Goal: Task Accomplishment & Management: Complete application form

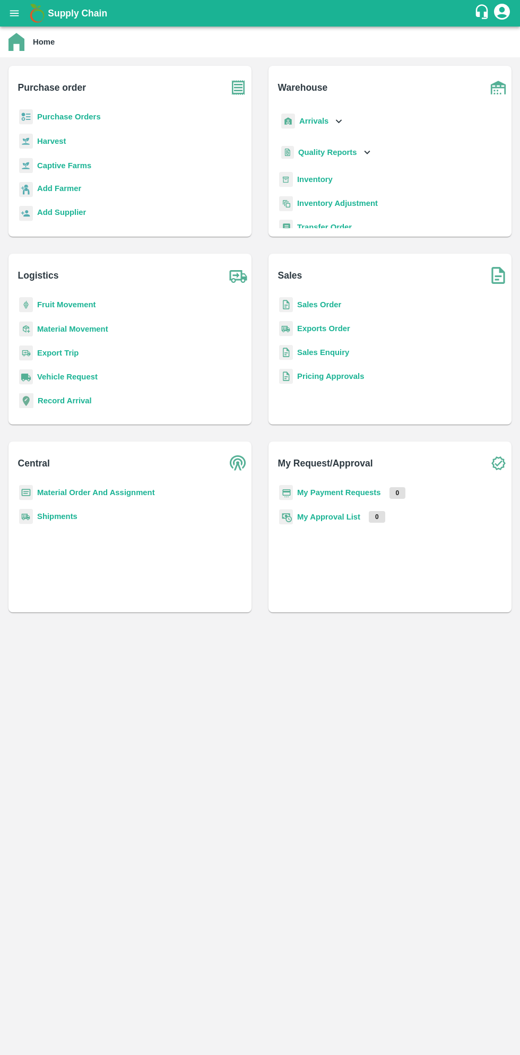
click at [82, 113] on b "Purchase Orders" at bounding box center [69, 117] width 64 height 8
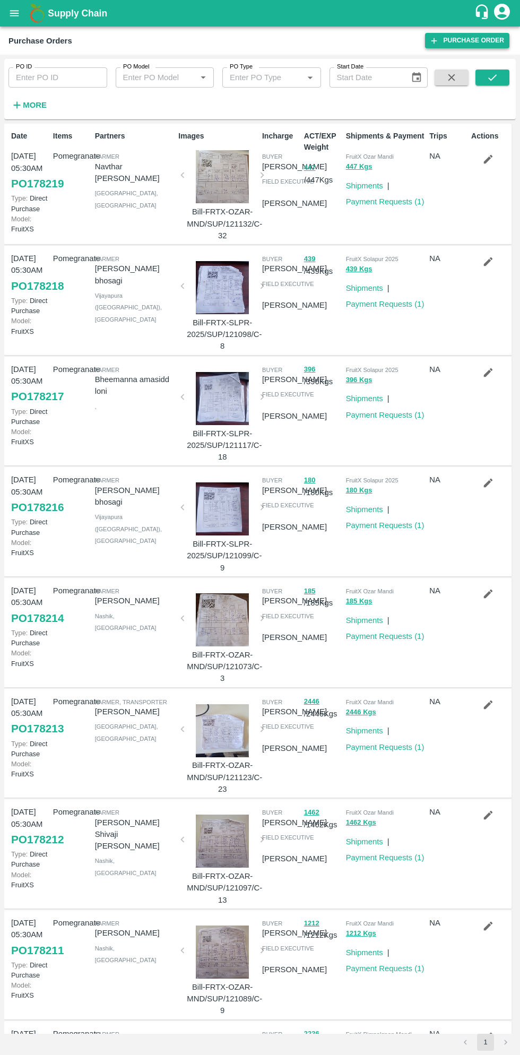
click at [461, 41] on link "Purchase Order" at bounding box center [467, 40] width 84 height 15
click at [474, 39] on link "Purchase Order" at bounding box center [467, 40] width 84 height 15
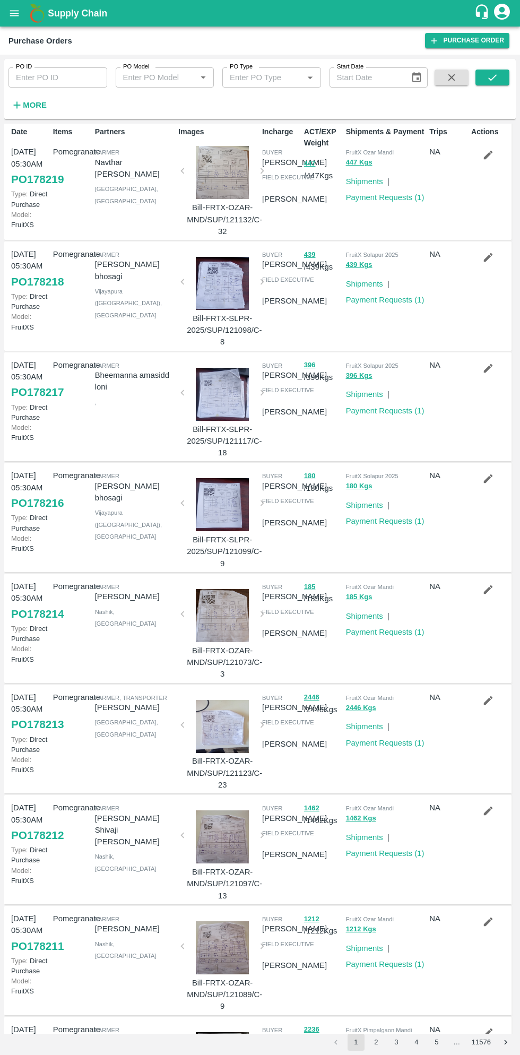
click at [49, 80] on input "PO ID" at bounding box center [57, 77] width 99 height 20
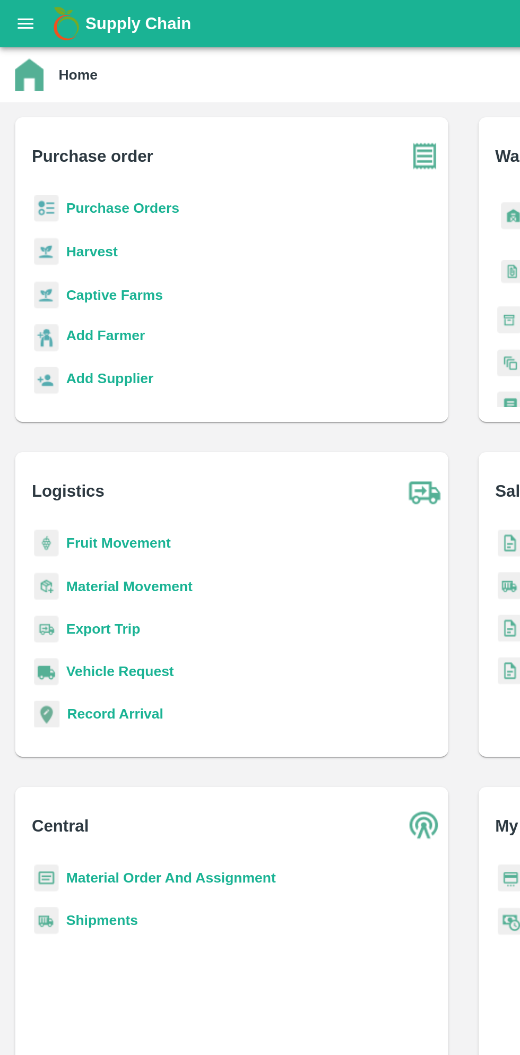
click at [83, 117] on b "Purchase Orders" at bounding box center [69, 117] width 64 height 8
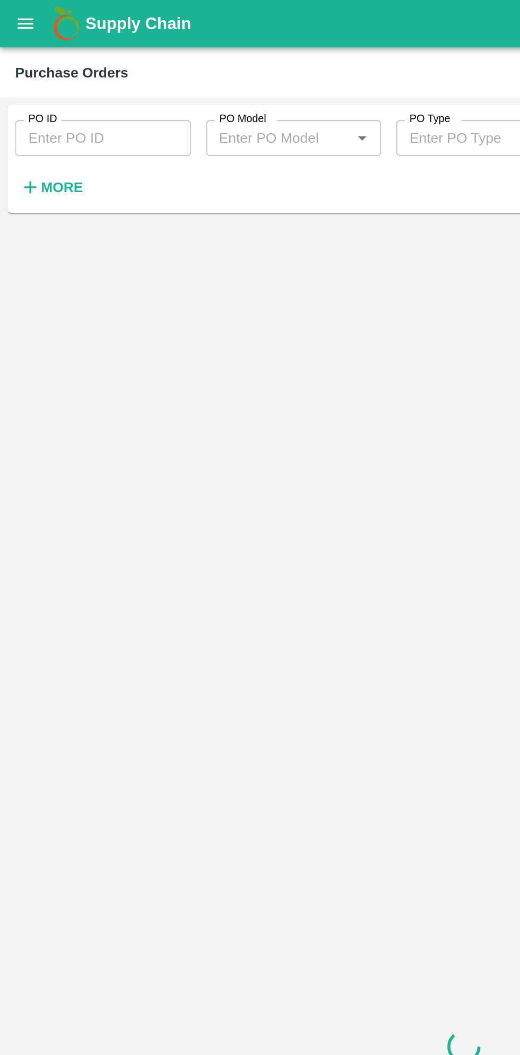
click at [33, 111] on h6 "More" at bounding box center [35, 105] width 24 height 14
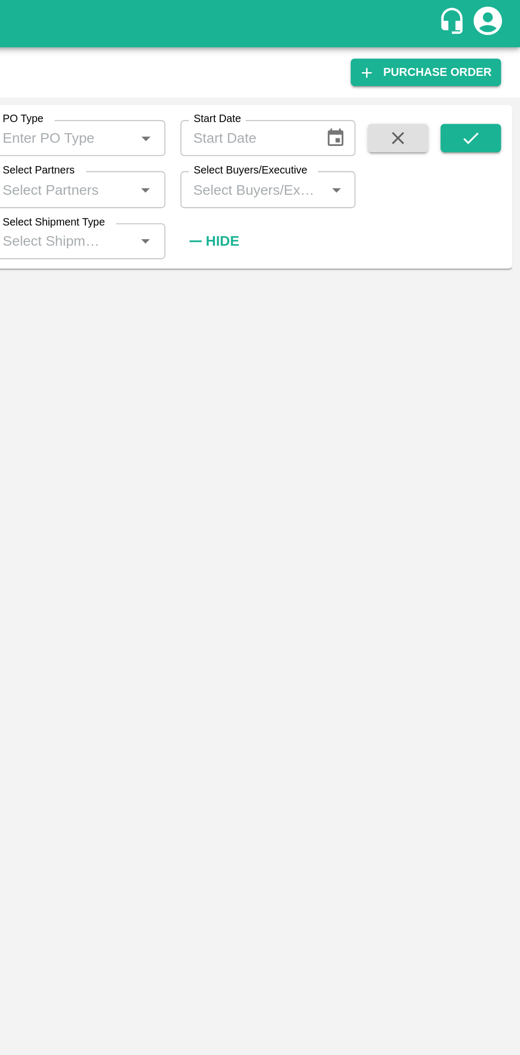
click at [380, 102] on input "Select Buyers/Executive" at bounding box center [370, 106] width 75 height 14
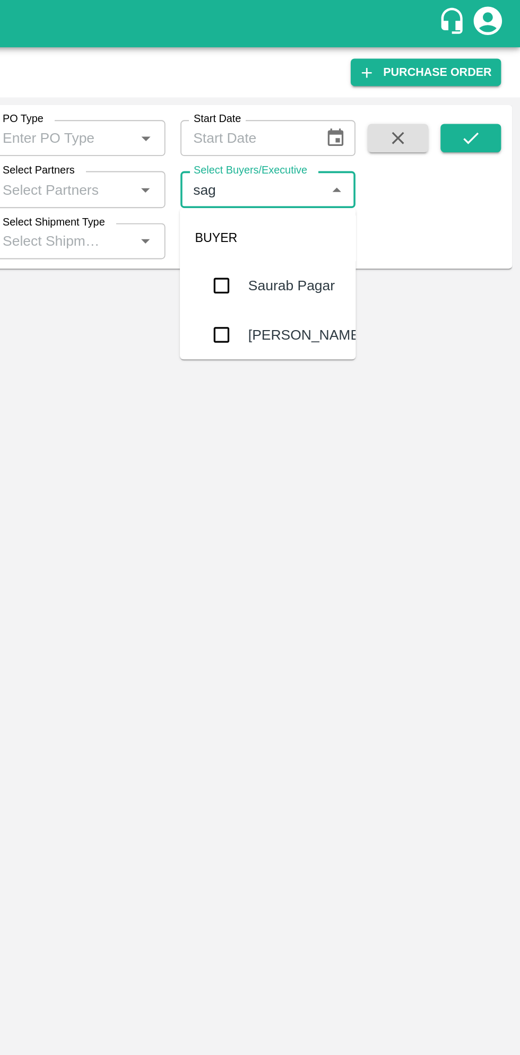
type input "saga"
click at [357, 161] on input "checkbox" at bounding box center [352, 160] width 21 height 21
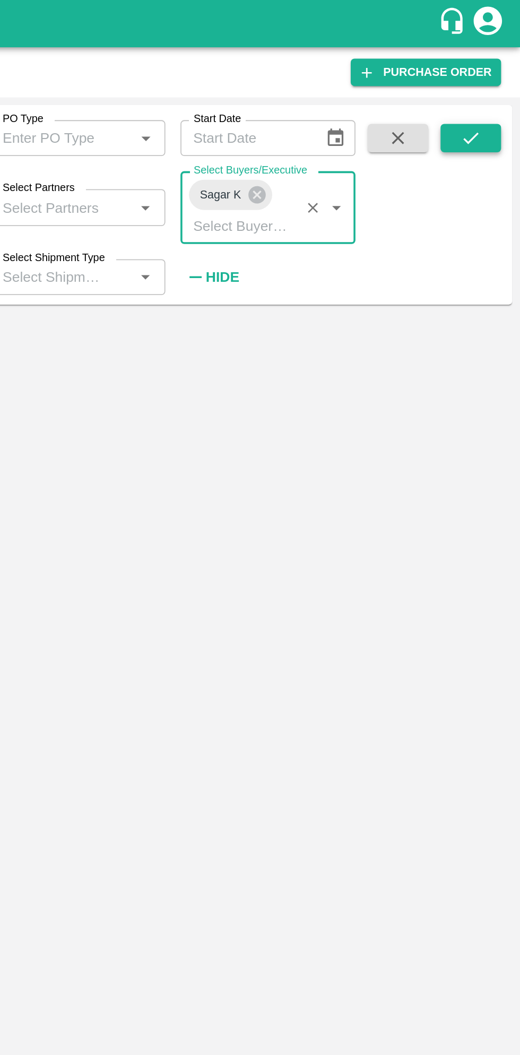
click at [494, 80] on icon "submit" at bounding box center [493, 78] width 12 height 12
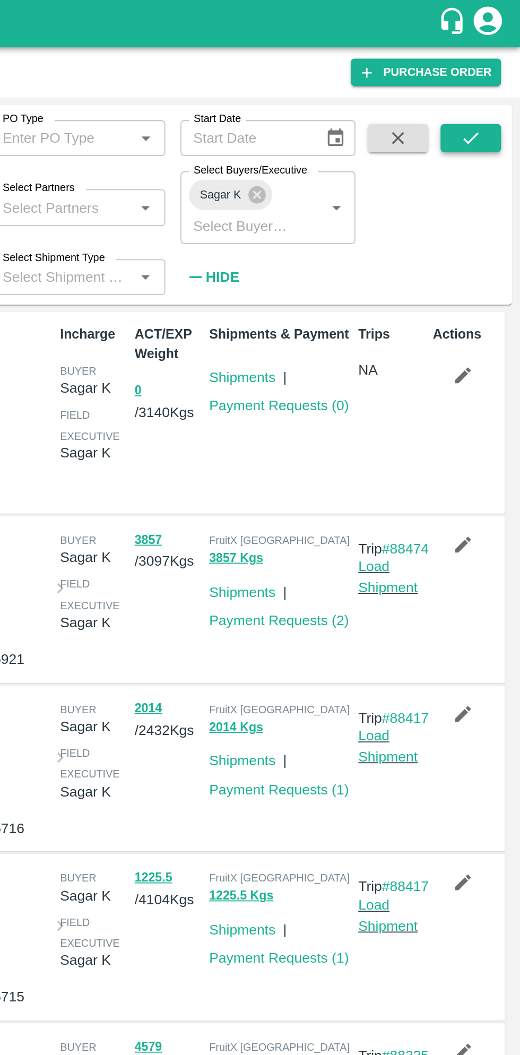
click at [498, 76] on icon "submit" at bounding box center [493, 78] width 12 height 12
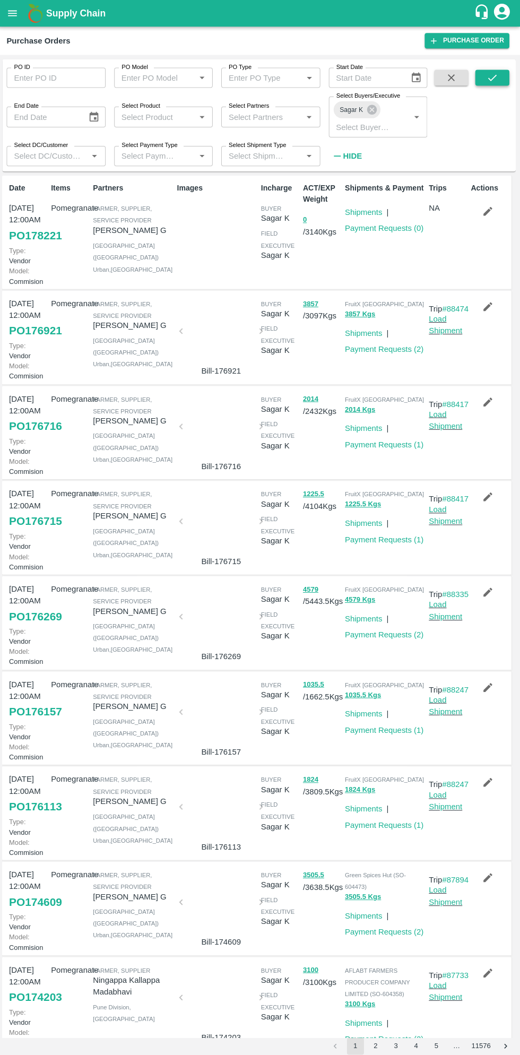
click at [493, 78] on icon "submit" at bounding box center [493, 78] width 12 height 12
click at [42, 624] on link "PO 176269" at bounding box center [37, 614] width 53 height 19
click at [484, 595] on icon "button" at bounding box center [488, 590] width 9 height 9
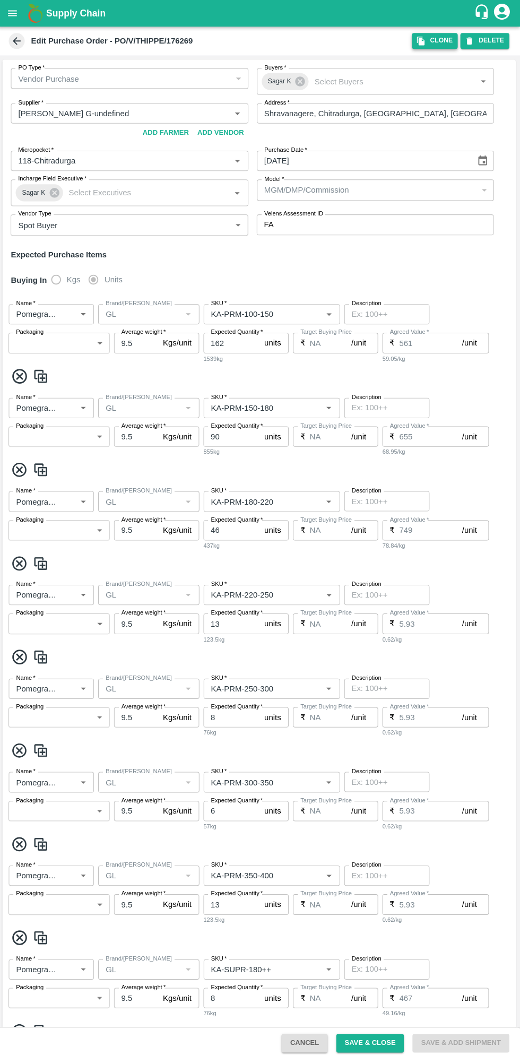
click at [426, 44] on icon "button" at bounding box center [422, 41] width 10 height 10
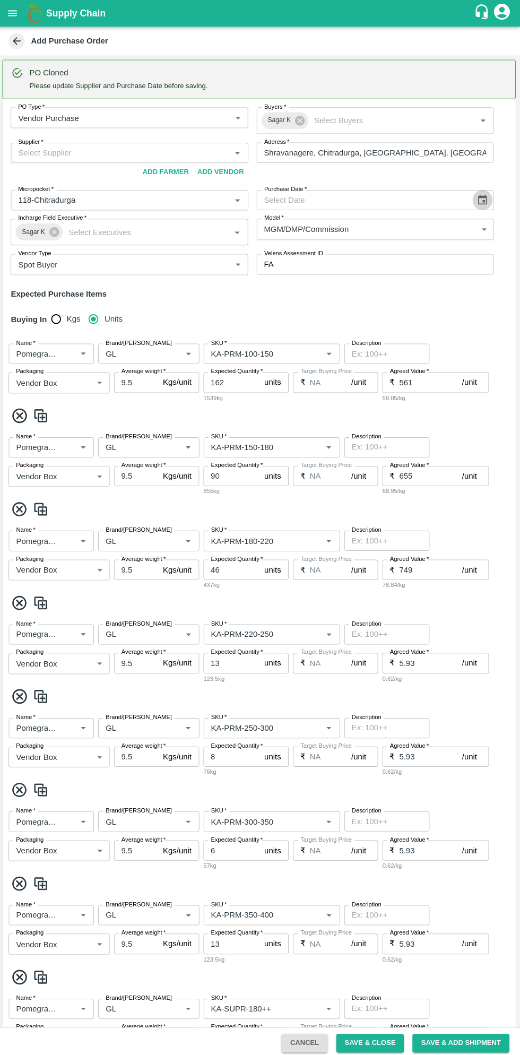
click at [477, 204] on icon "Choose date" at bounding box center [483, 200] width 12 height 12
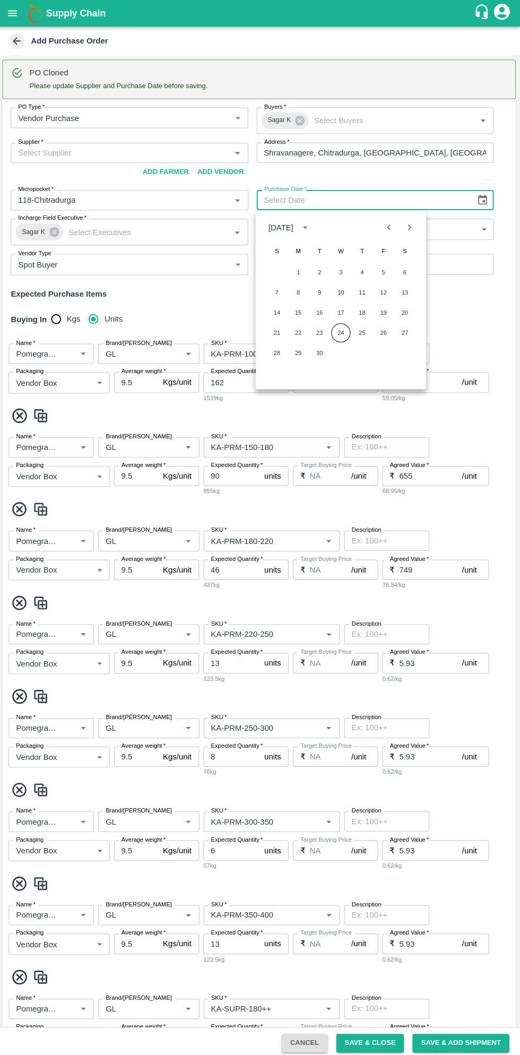
click at [341, 331] on button "24" at bounding box center [341, 331] width 19 height 19
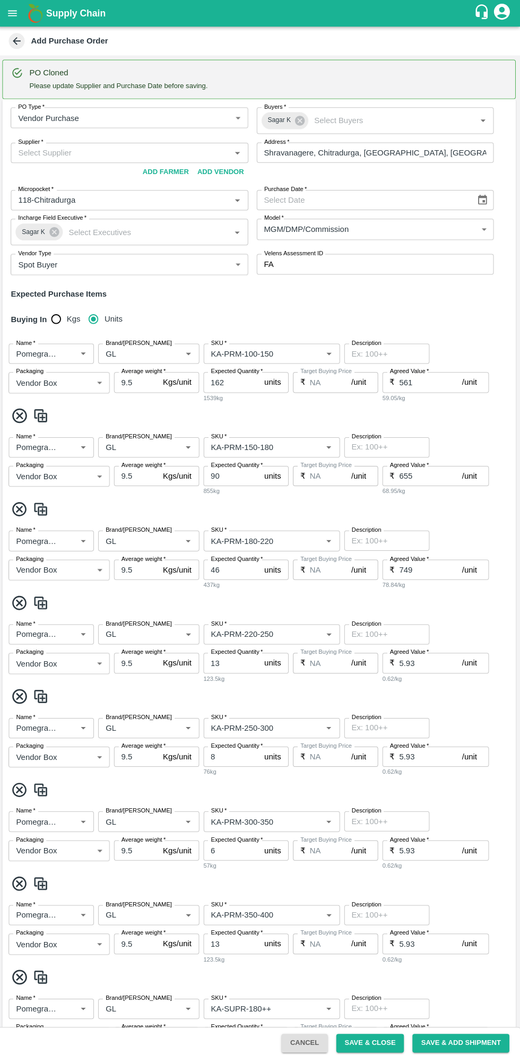
type input "24/09/2025"
click at [160, 149] on input "Supplier   *" at bounding box center [122, 152] width 213 height 14
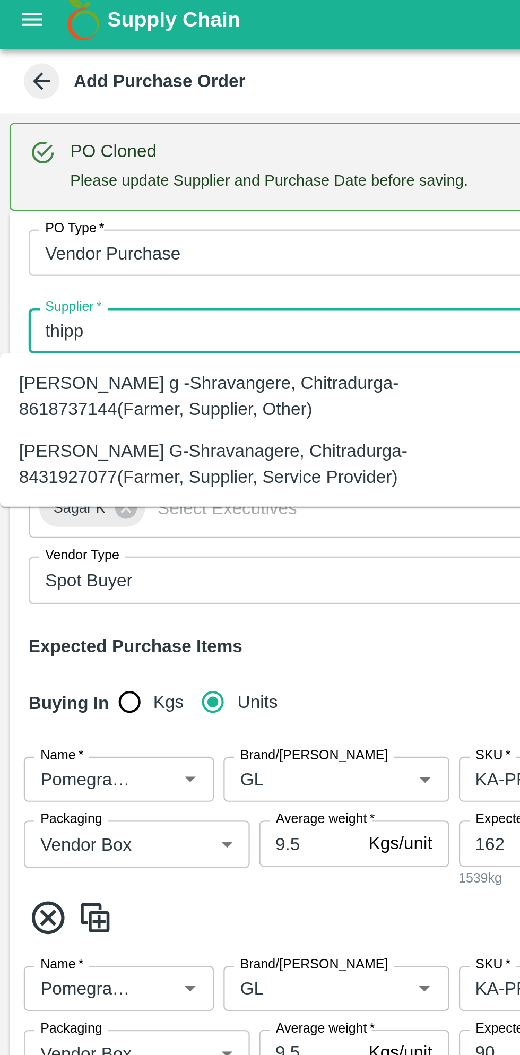
click at [117, 217] on div "Thippeswamy G-Shravanagere, Chitradurga-8431927077(Farmer, Supplier, Service Pr…" at bounding box center [117, 212] width 219 height 24
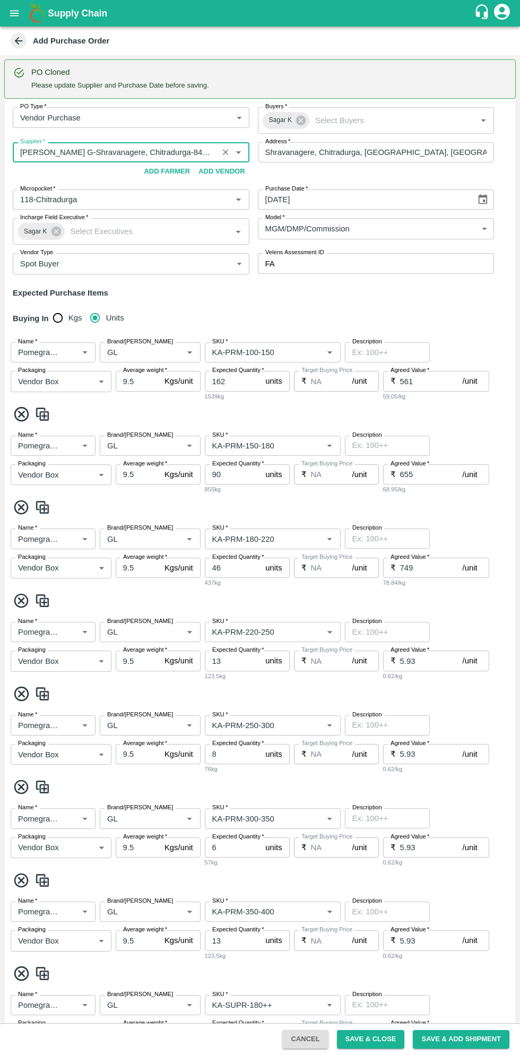
scroll to position [733, 0]
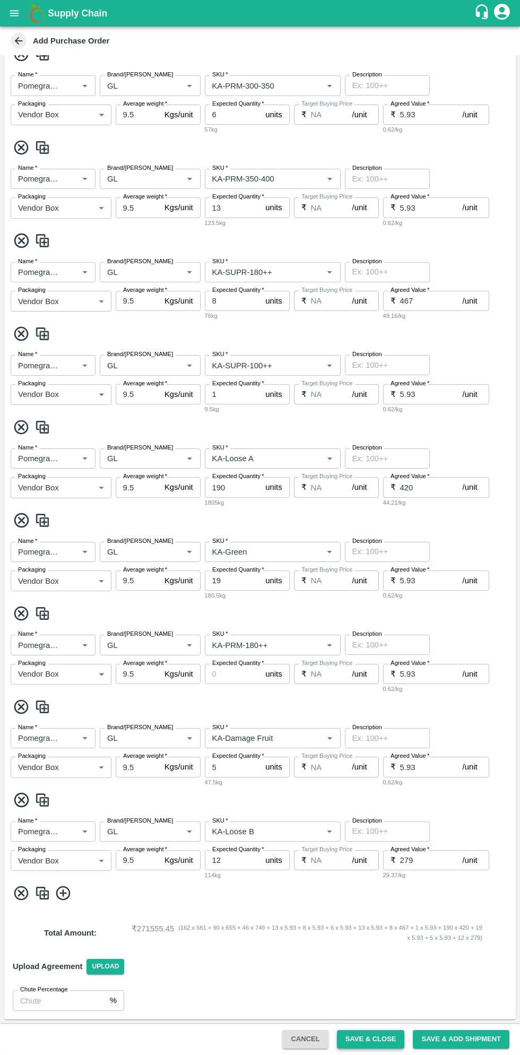
type input "Thippeswamy G-Shravanagere, Chitradurga-8431927077(Farmer, Supplier, Service Pr…"
click at [375, 1039] on button "Save & Close" at bounding box center [371, 1039] width 68 height 19
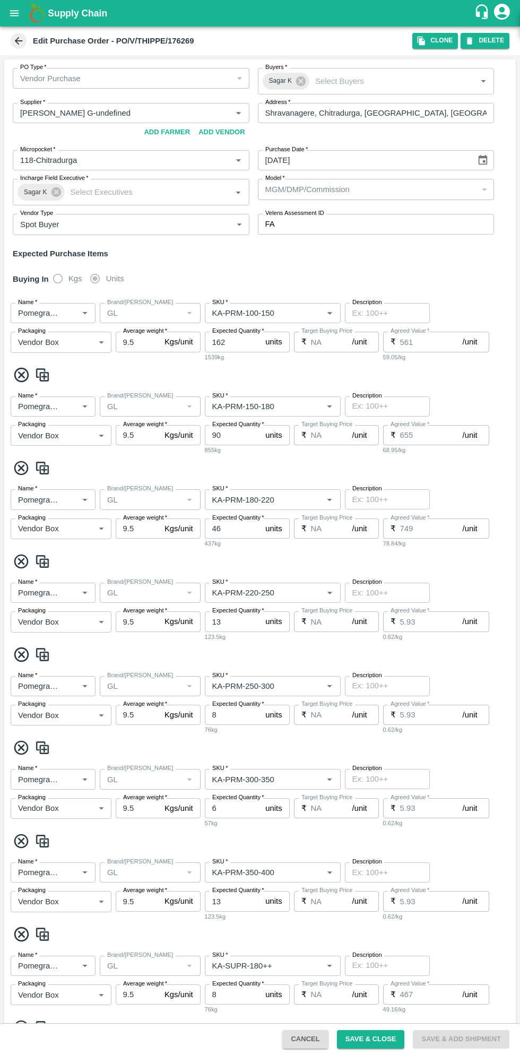
scroll to position [7, 0]
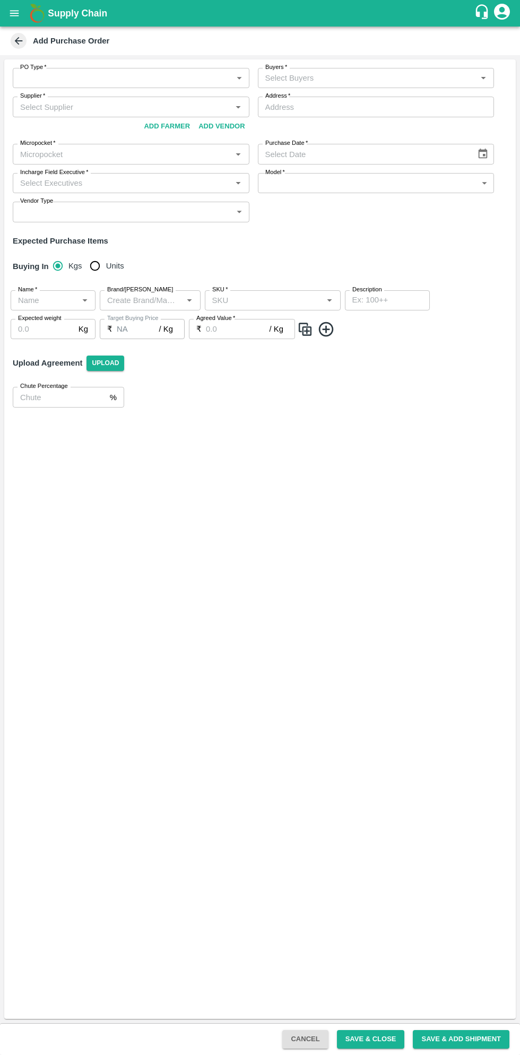
click at [183, 82] on body "Supply Chain Add Purchase Order PO Type   * ​ PO Type Buyers   * Buyers   * Sup…" at bounding box center [260, 527] width 520 height 1055
click at [114, 81] on body "Supply Chain Add Purchase Order PO Type   * ​ PO Type Buyers   * Buyers   * Sup…" at bounding box center [260, 527] width 520 height 1055
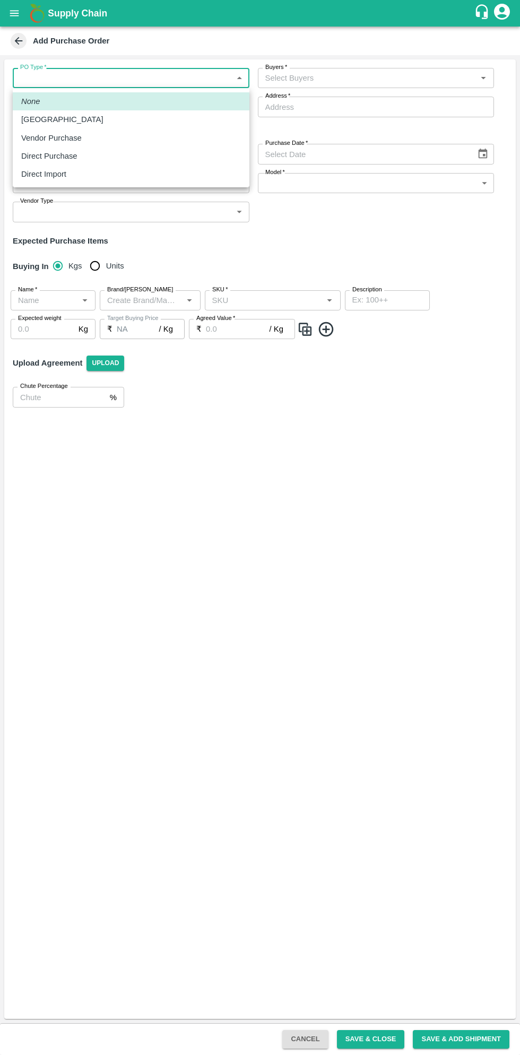
click at [67, 141] on p "Vendor Purchase" at bounding box center [51, 138] width 61 height 12
type input "2"
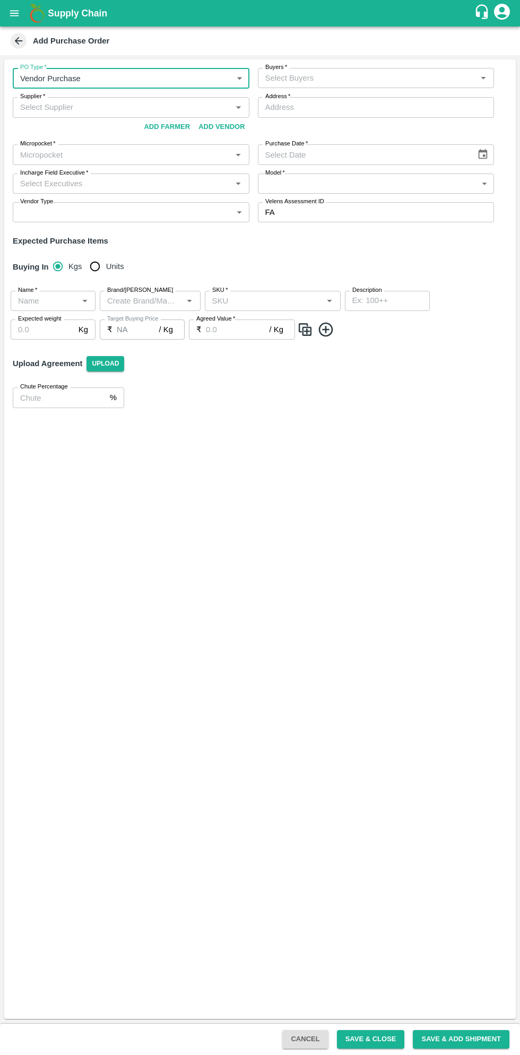
click at [371, 78] on input "Buyers   *" at bounding box center [367, 78] width 213 height 14
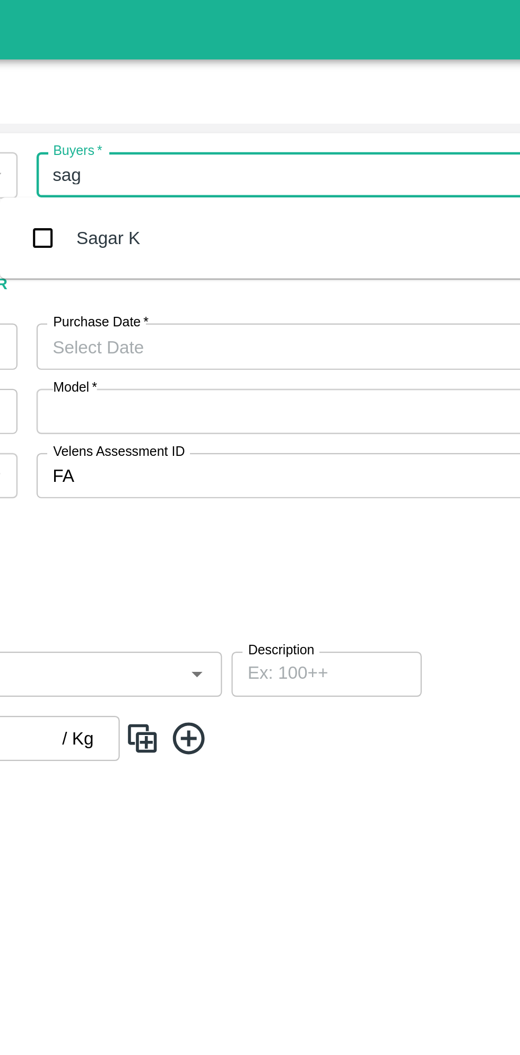
type input "saga"
click at [260, 97] on input "checkbox" at bounding box center [260, 106] width 21 height 21
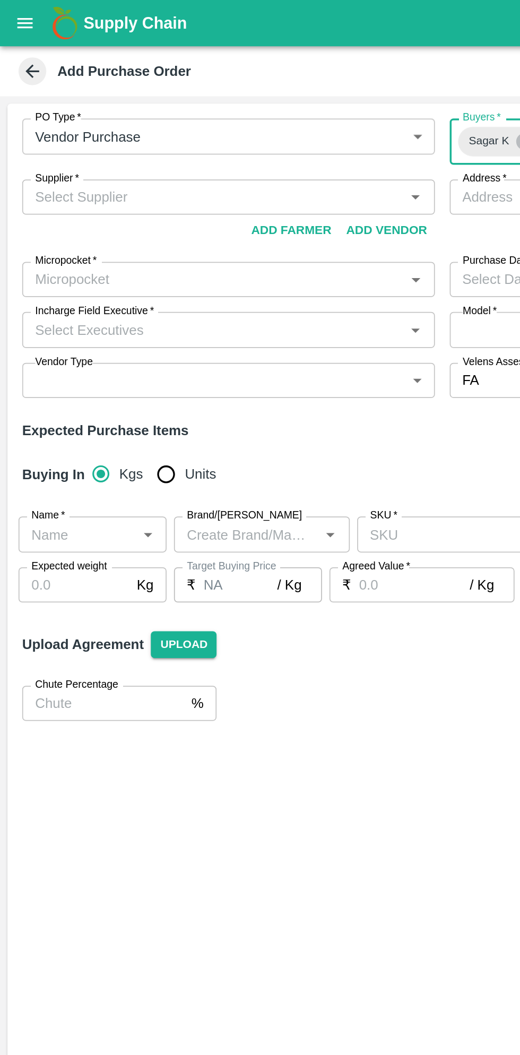
click at [145, 111] on input "Supplier   *" at bounding box center [122, 113] width 213 height 14
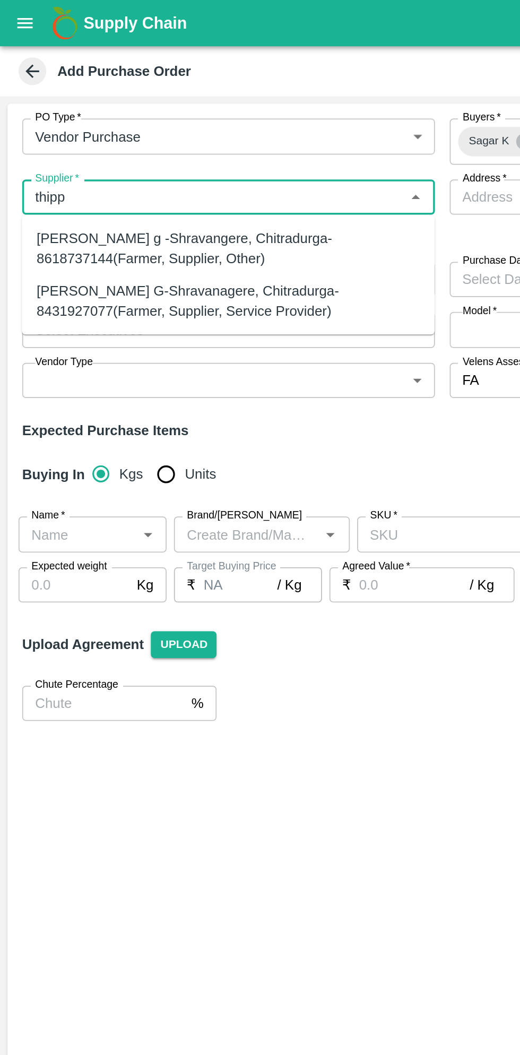
click at [177, 178] on div "[PERSON_NAME] G-Shravanagere, Chitradurga-8431927077(Farmer, Supplier, Service …" at bounding box center [131, 173] width 220 height 24
type input "[PERSON_NAME] G-Shravanagere, Chitradurga-8431927077(Farmer, Supplier, Service …"
type input "Shravanagere, Chitradurga, [GEOGRAPHIC_DATA], [GEOGRAPHIC_DATA]"
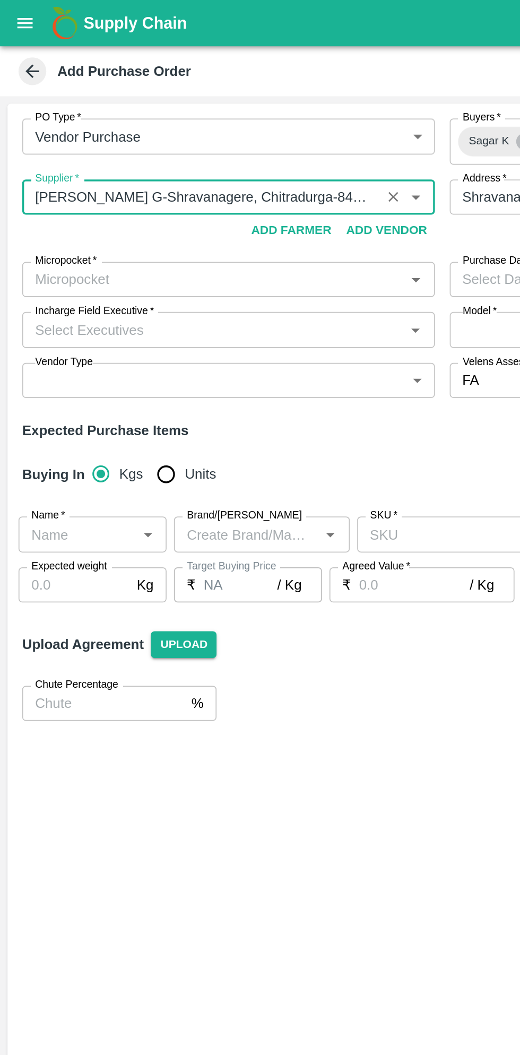
type input "[PERSON_NAME] G-Shravanagere, Chitradurga-8431927077(Farmer, Supplier, Service …"
click at [173, 163] on input "Micropocket   *" at bounding box center [122, 160] width 213 height 14
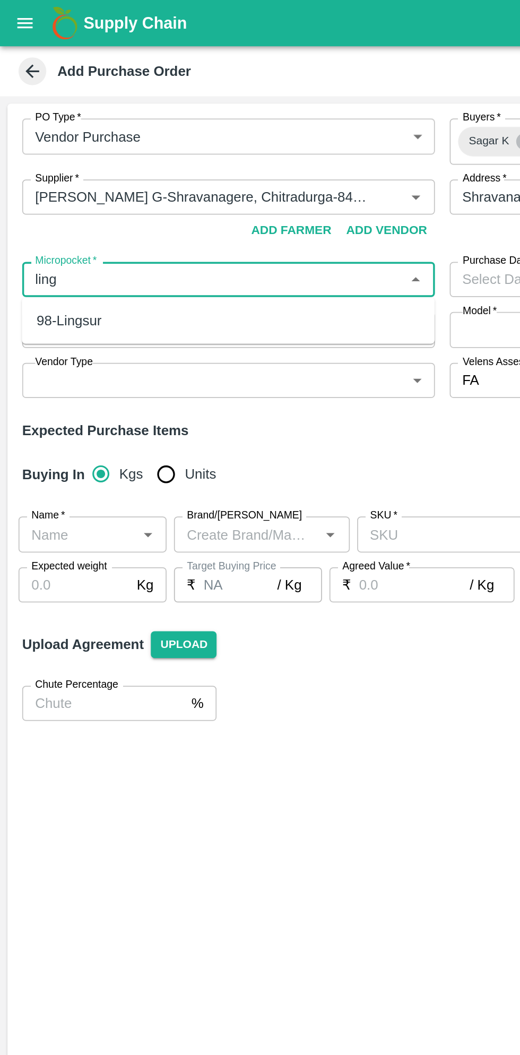
click at [140, 187] on div "98-Lingsur" at bounding box center [131, 184] width 237 height 18
type input "98-Lingsur"
click at [158, 192] on input "Incharge Field Executive   *" at bounding box center [122, 189] width 213 height 14
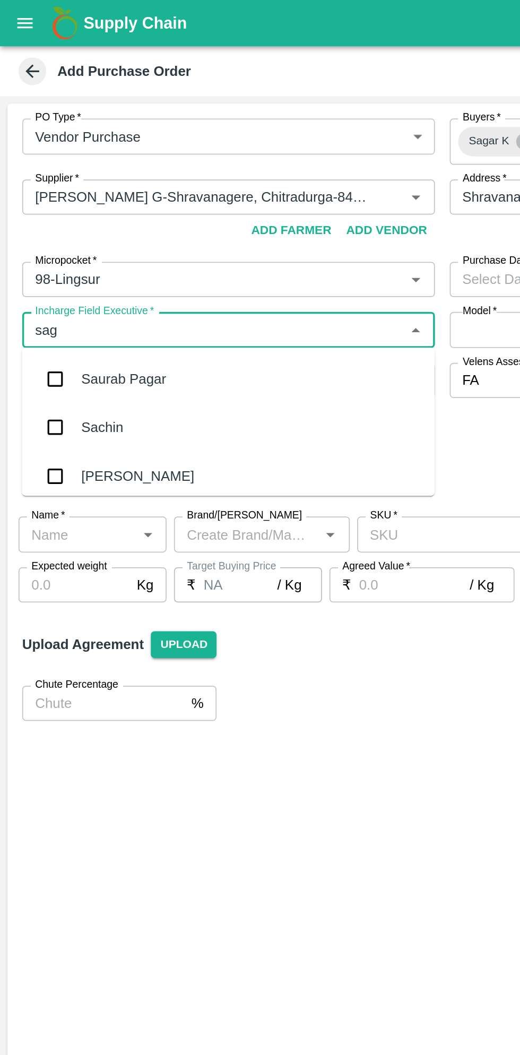
type input "saga"
click at [38, 217] on input "checkbox" at bounding box center [31, 217] width 21 height 21
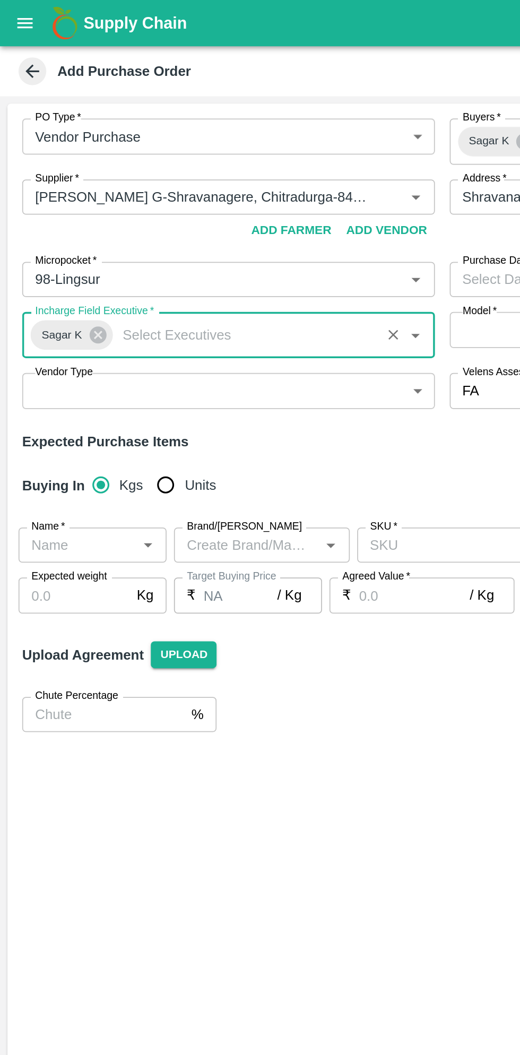
click at [198, 225] on body "Supply Chain Add Purchase Order PO Type   * Vendor Purchase 2 PO Type Buyers   …" at bounding box center [260, 527] width 520 height 1055
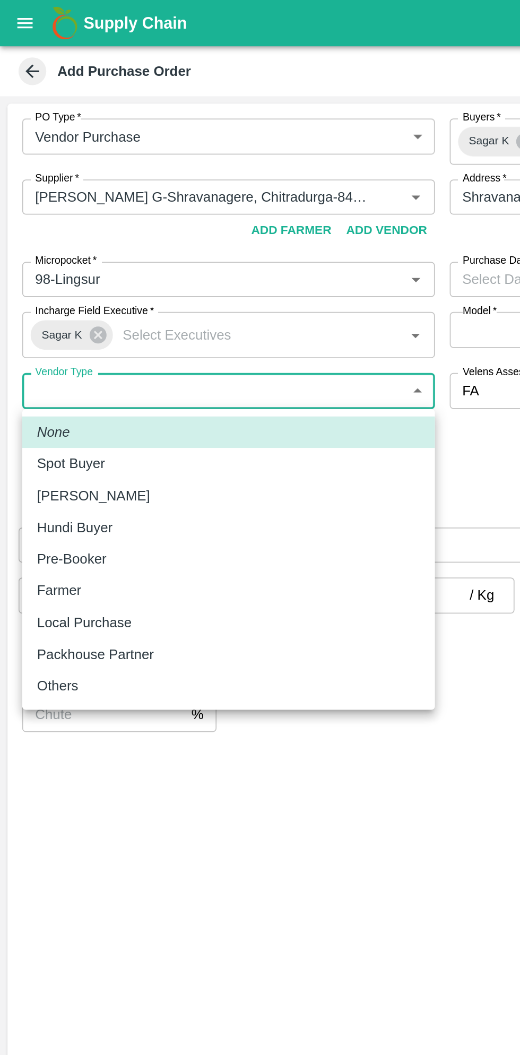
click at [46, 268] on p "Spot Buyer" at bounding box center [40, 266] width 39 height 12
type input "SPOT_BUYER"
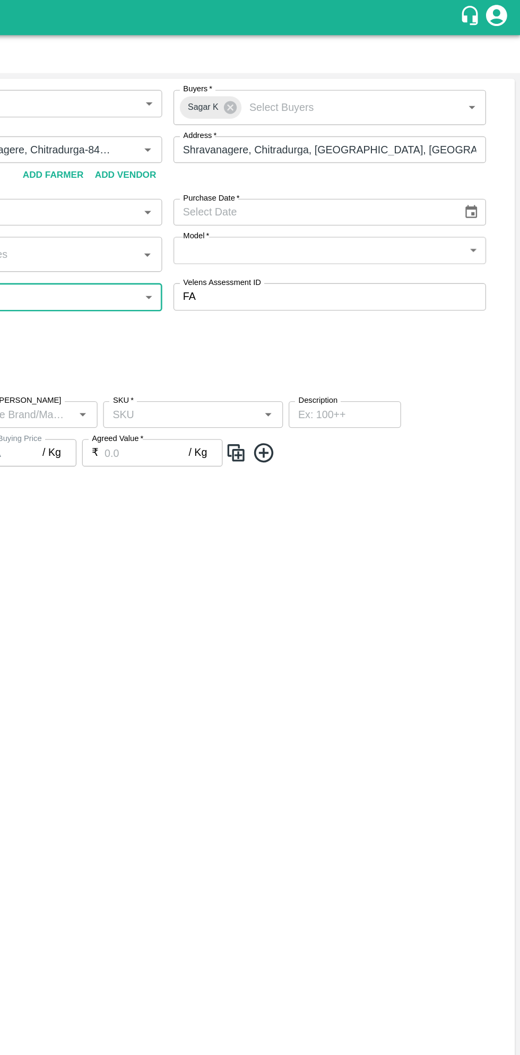
click at [484, 160] on icon "Choose date" at bounding box center [483, 160] width 12 height 12
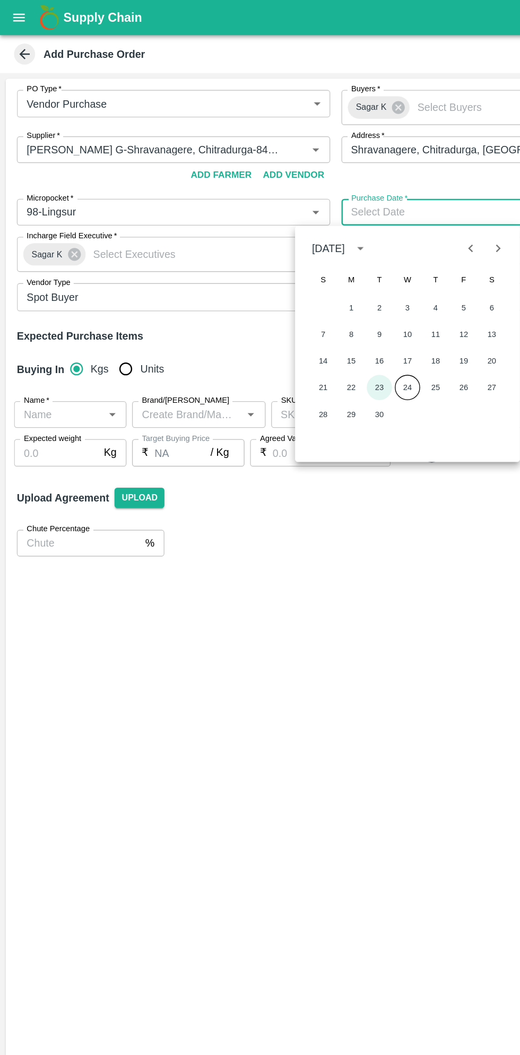
click at [283, 289] on button "23" at bounding box center [286, 292] width 19 height 19
type input "23/09/2025"
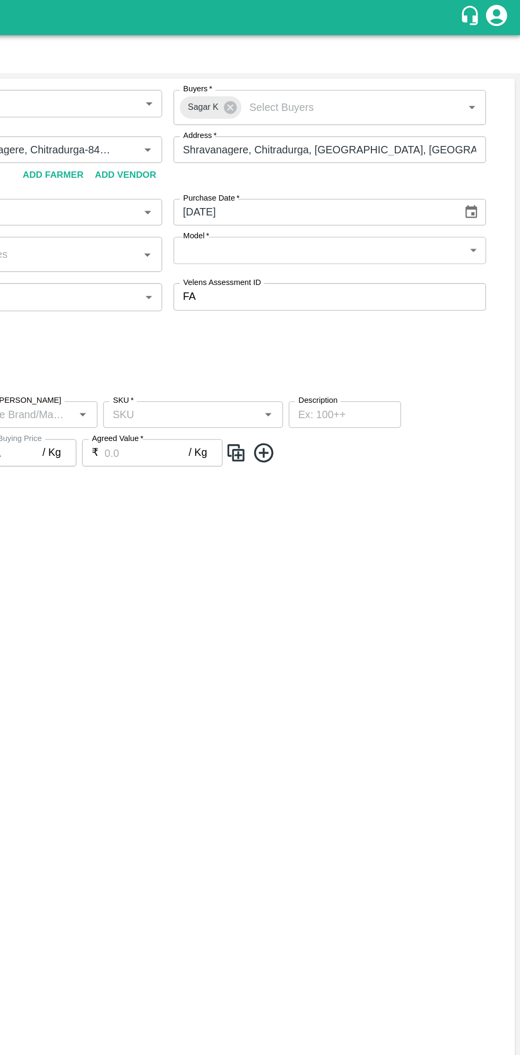
click at [423, 180] on body "Supply Chain Add Purchase Order PO Type   * Vendor Purchase 2 PO Type Buyers   …" at bounding box center [260, 527] width 520 height 1055
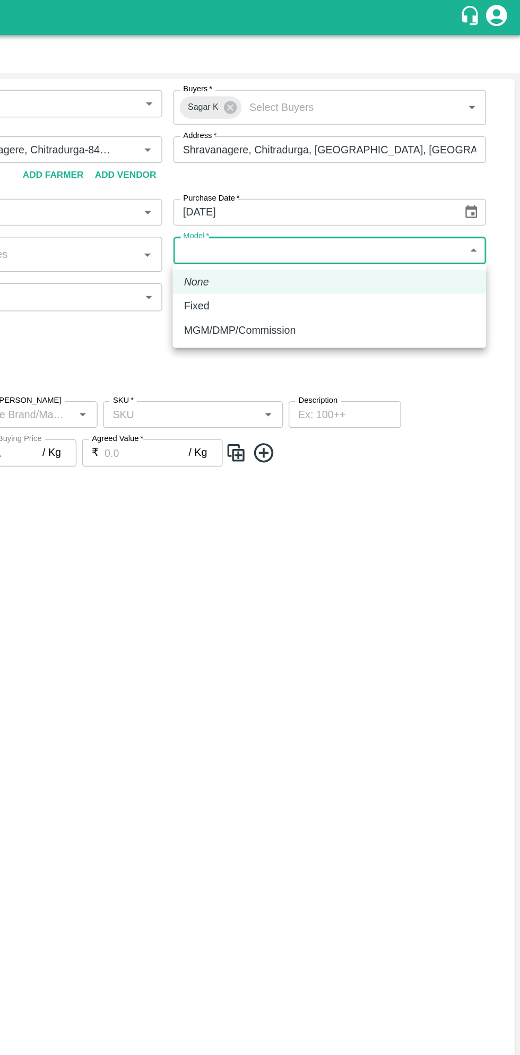
click at [331, 248] on p "MGM/DMP/Commission" at bounding box center [308, 250] width 84 height 12
type input "Commision"
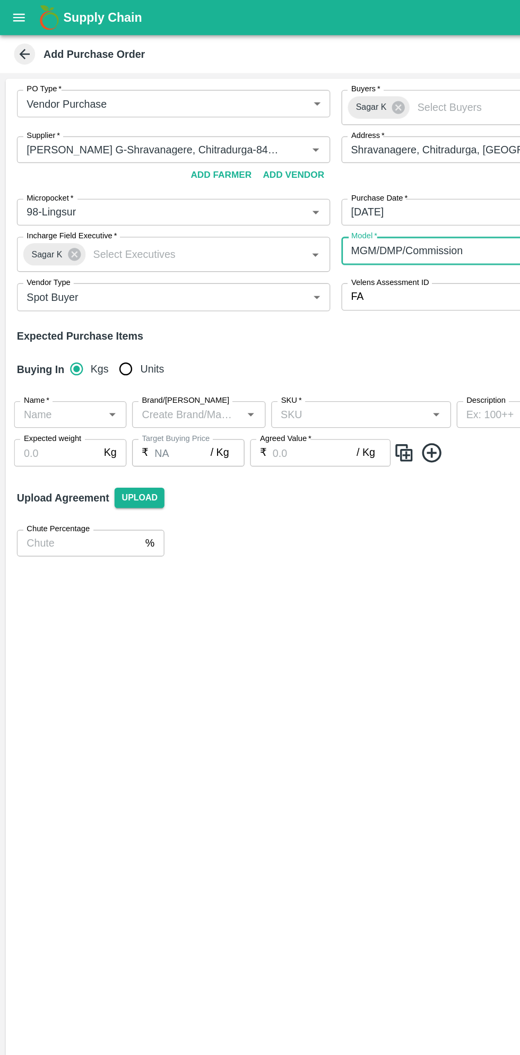
click at [97, 283] on input "Units" at bounding box center [94, 278] width 21 height 21
radio input "true"
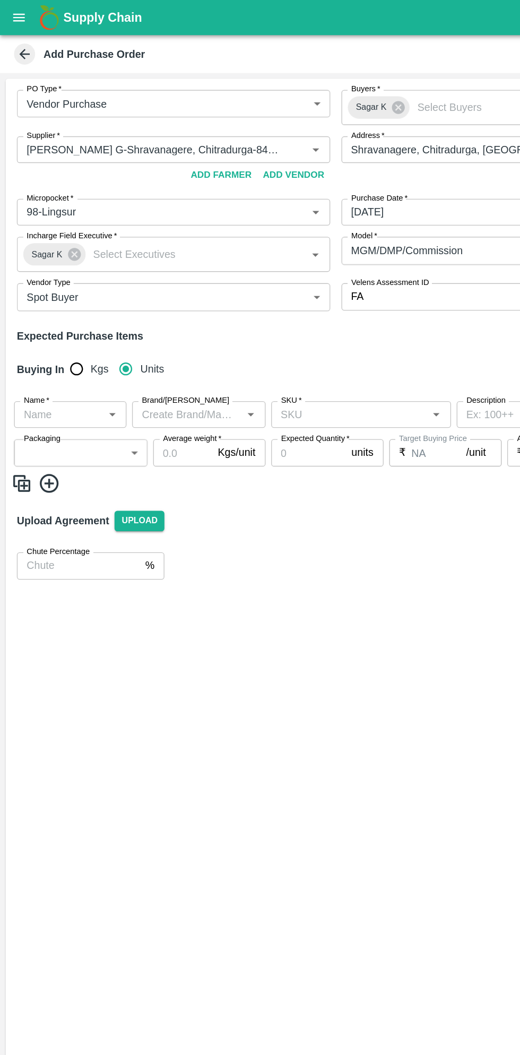
click at [48, 313] on input "Name   *" at bounding box center [44, 313] width 61 height 14
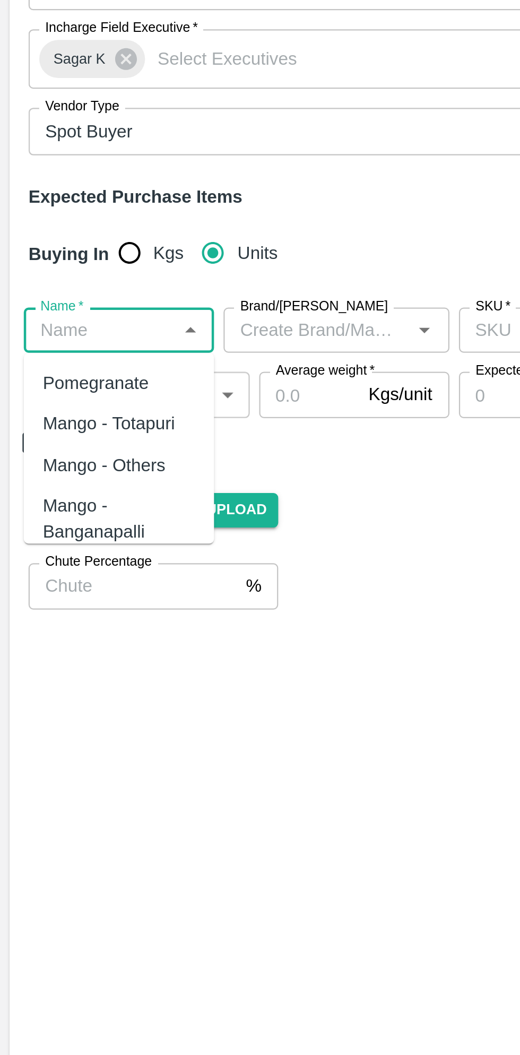
click at [55, 336] on div "Pomegranate" at bounding box center [42, 337] width 47 height 12
type input "Pomegranate"
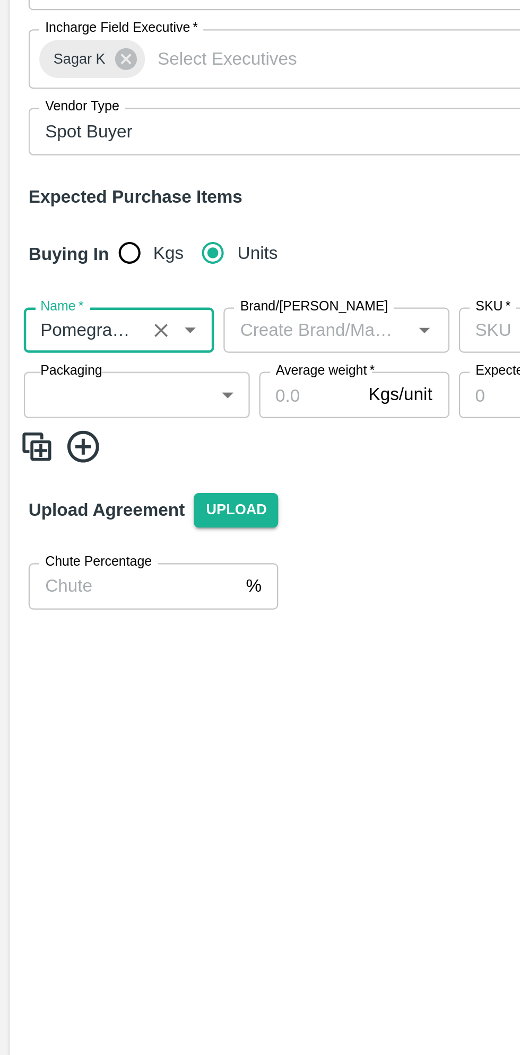
click at [152, 314] on input "Brand/Marka" at bounding box center [141, 313] width 77 height 14
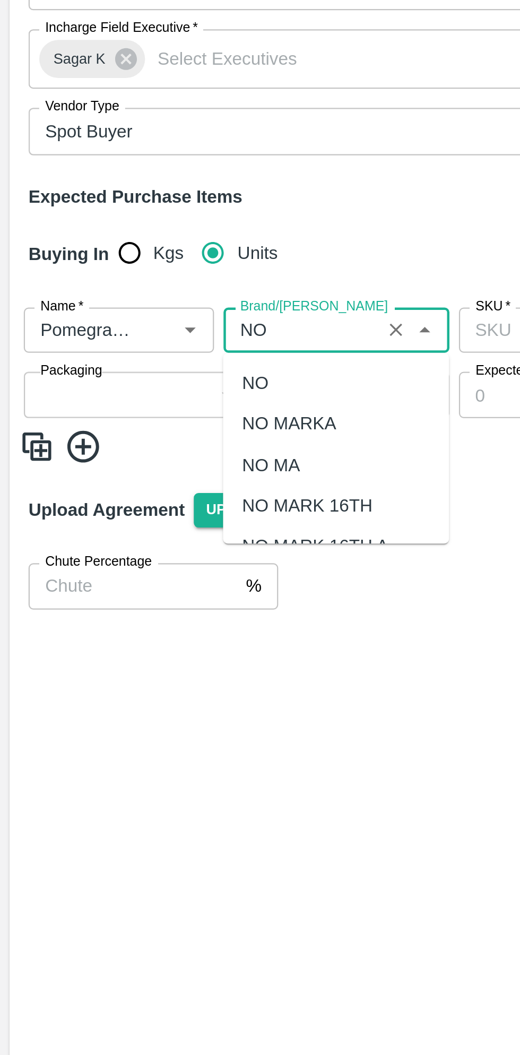
click at [117, 334] on div "NO" at bounding box center [114, 337] width 12 height 12
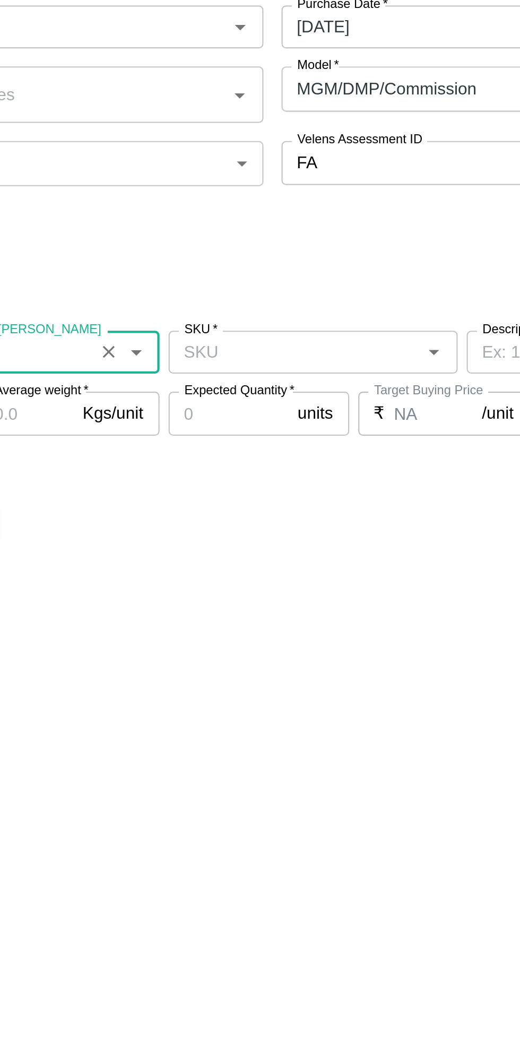
type input "NO"
click at [276, 315] on input "SKU   *" at bounding box center [264, 313] width 112 height 14
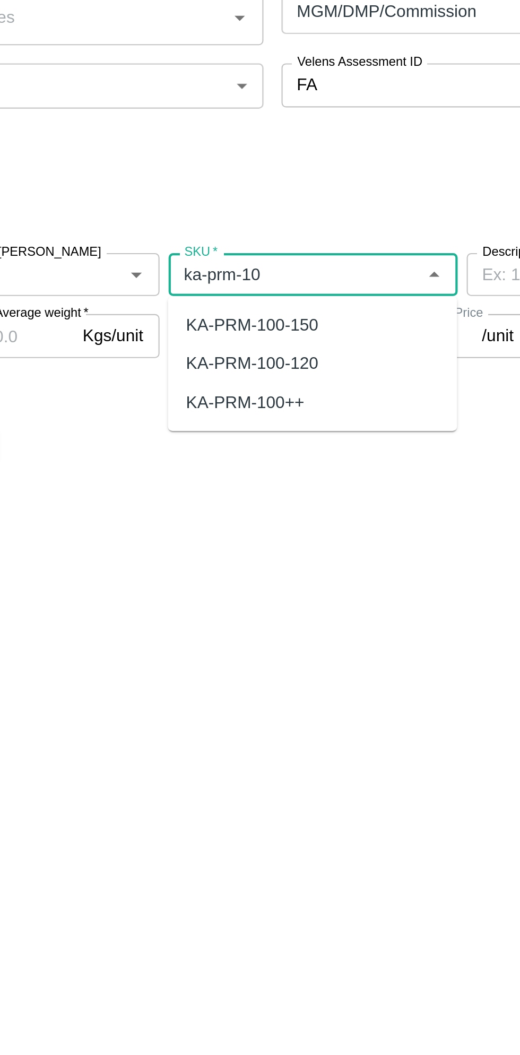
click at [262, 372] on div "KA-PRM-100++" at bounding box center [241, 373] width 56 height 12
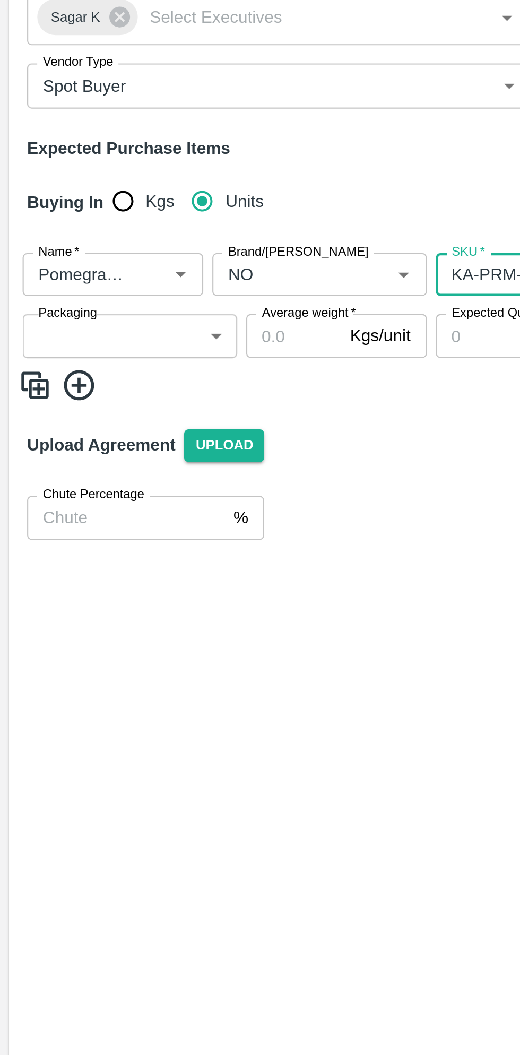
type input "KA-PRM-100++"
click at [78, 337] on body "Supply Chain Add Purchase Order PO Type   * Vendor Purchase 2 PO Type Buyers   …" at bounding box center [260, 527] width 520 height 1055
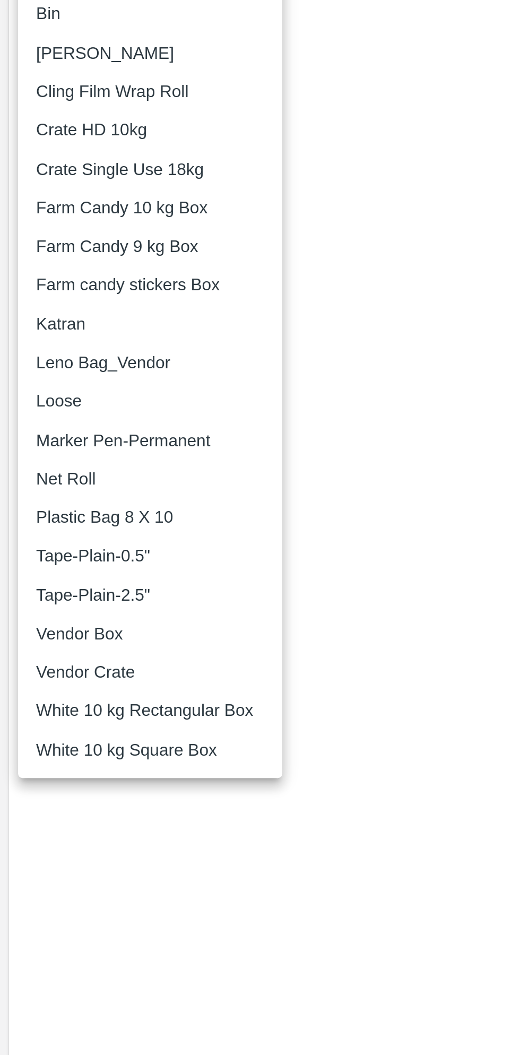
click at [58, 766] on p "Vendor Crate" at bounding box center [40, 766] width 46 height 12
type input "277"
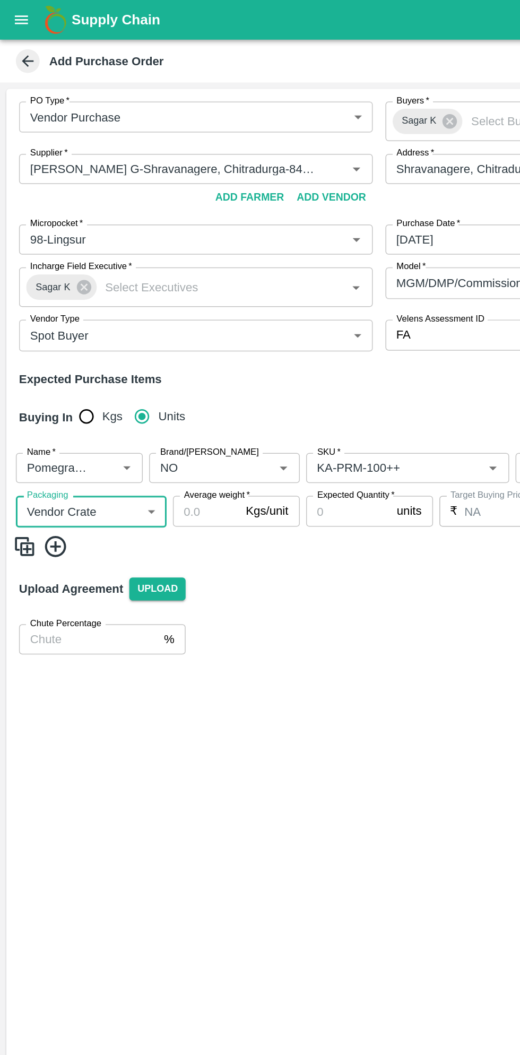
click at [142, 343] on input "Average weight   *" at bounding box center [138, 342] width 45 height 20
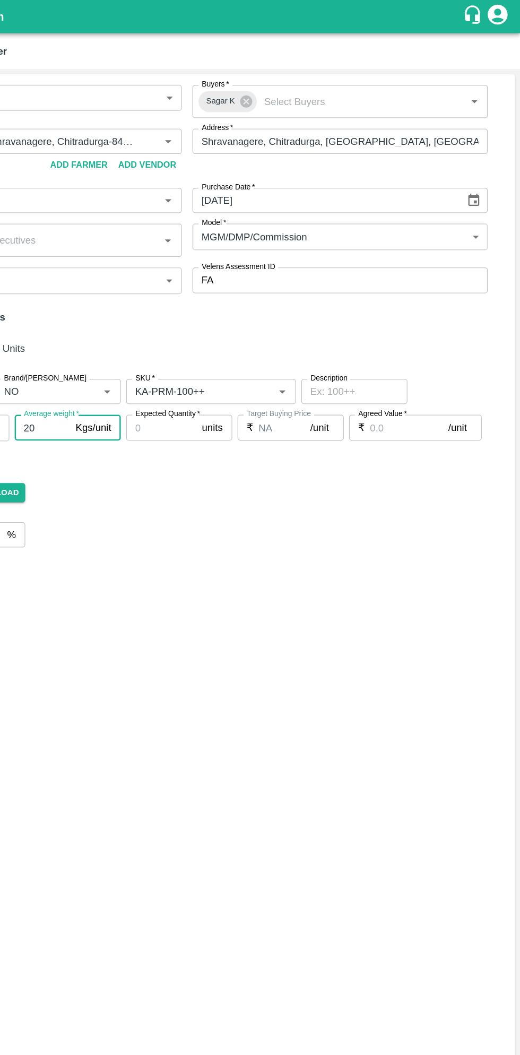
type input "20"
click at [413, 338] on input "Agreed Value   *" at bounding box center [431, 342] width 63 height 20
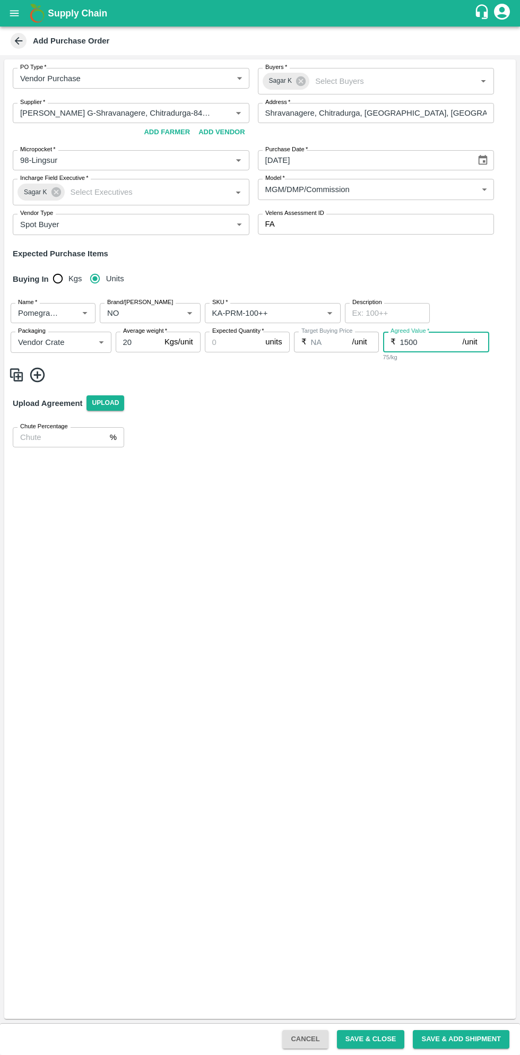
type input "1500"
click at [192, 115] on input "Supplier   *" at bounding box center [115, 113] width 199 height 14
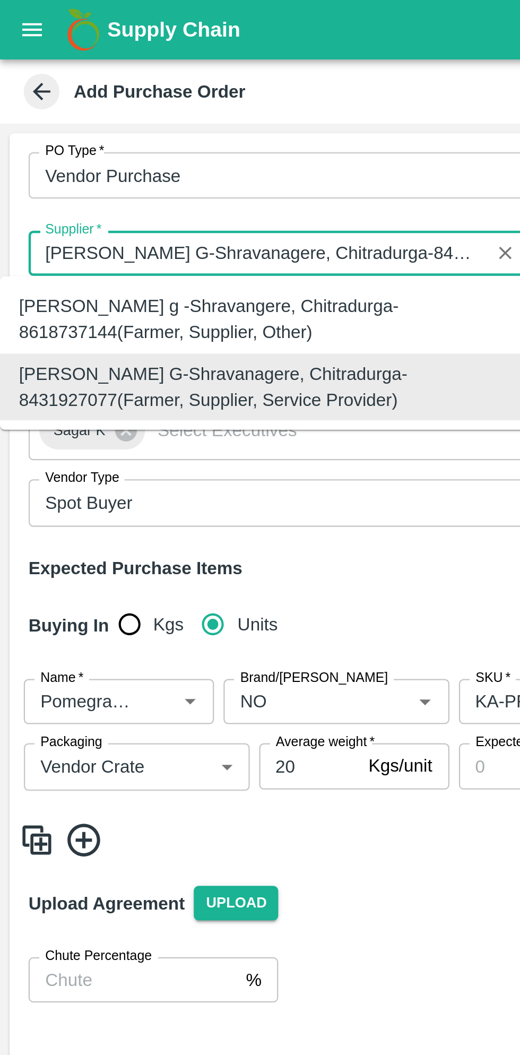
click at [176, 175] on div "Thippeswamy G-Shravanagere, Chitradurga-8431927077(Farmer, Supplier, Service Pr…" at bounding box center [118, 173] width 220 height 24
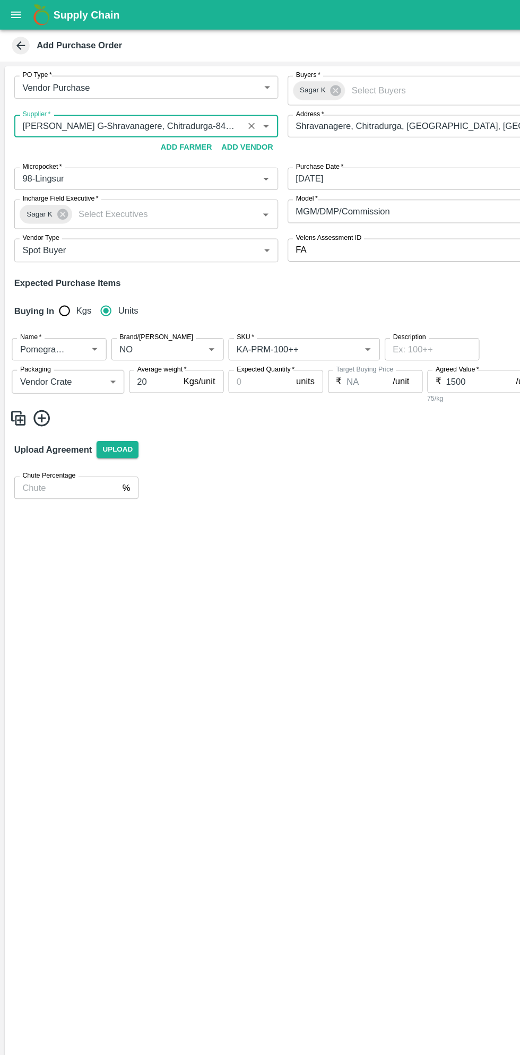
click at [229, 342] on input "Expected Quantity   *" at bounding box center [233, 342] width 57 height 20
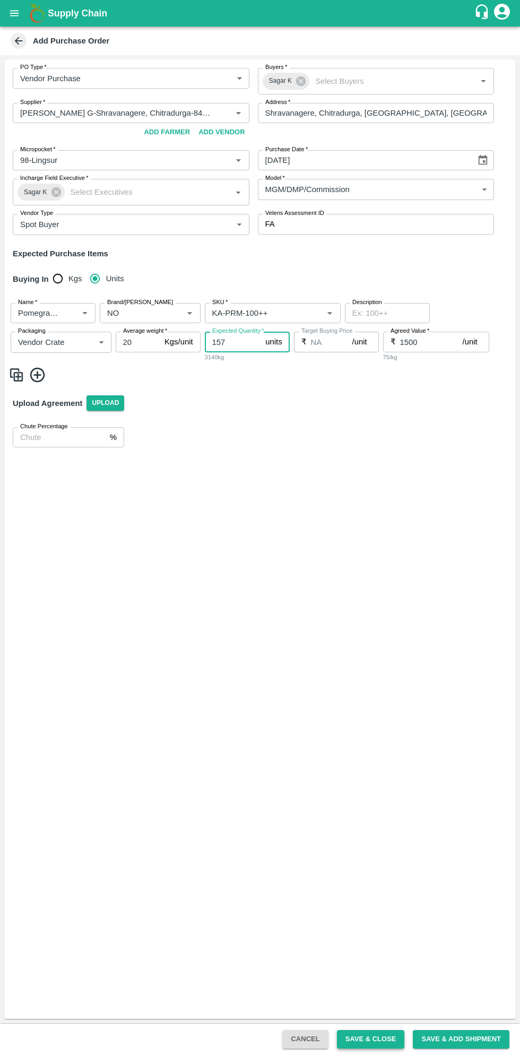
type input "157"
click at [375, 1039] on button "Save & Close" at bounding box center [371, 1039] width 68 height 19
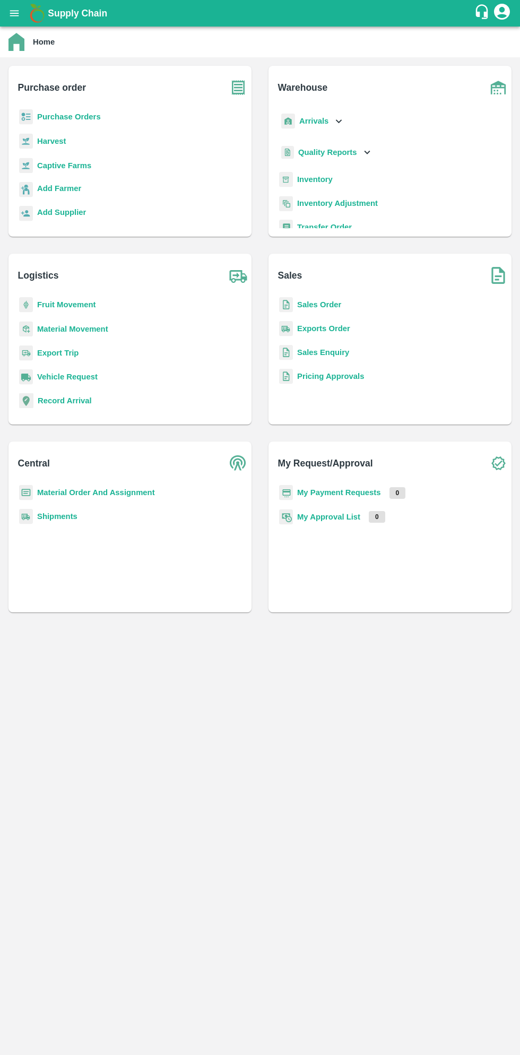
click at [83, 117] on b "Purchase Orders" at bounding box center [69, 117] width 64 height 8
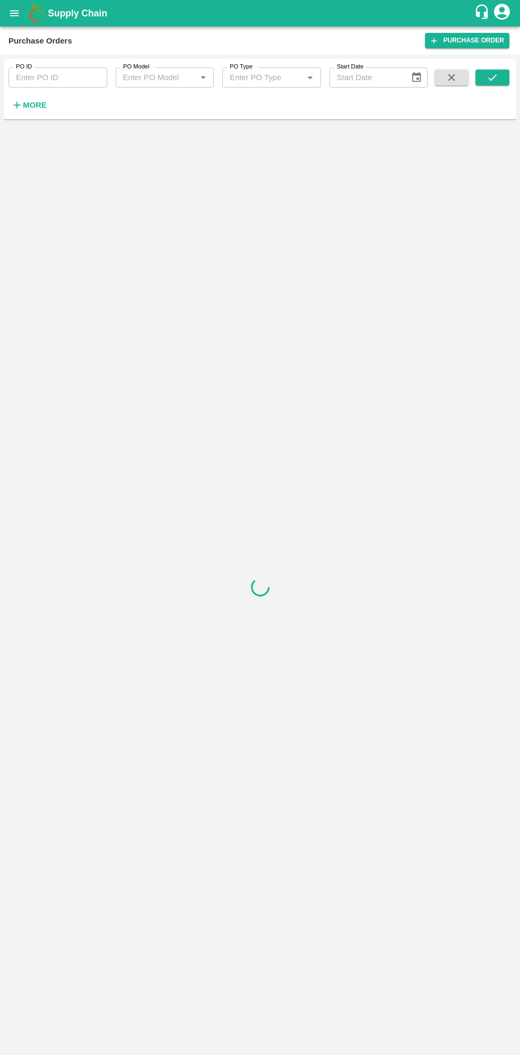
click at [41, 108] on strong "More" at bounding box center [35, 105] width 24 height 8
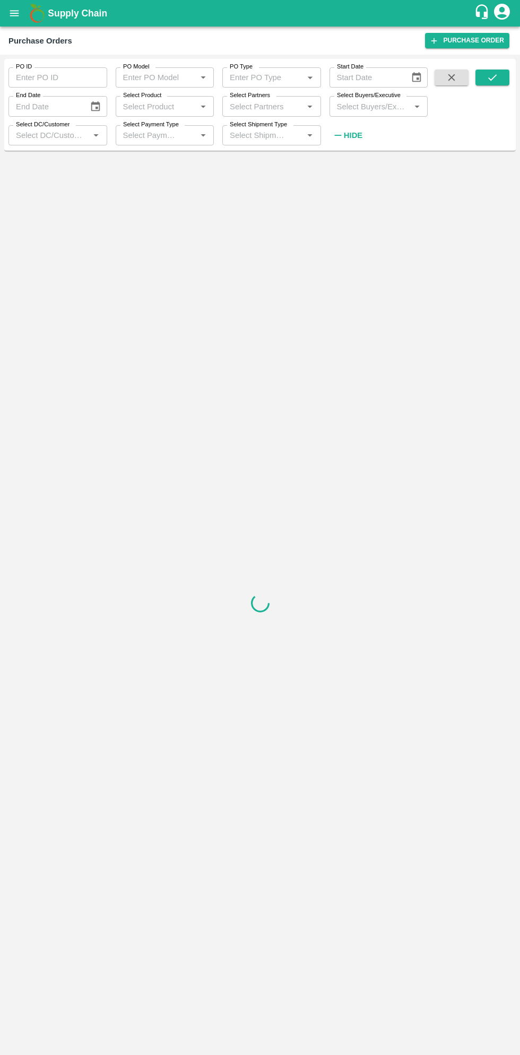
click at [380, 106] on input "Select Buyers/Executive" at bounding box center [370, 106] width 75 height 14
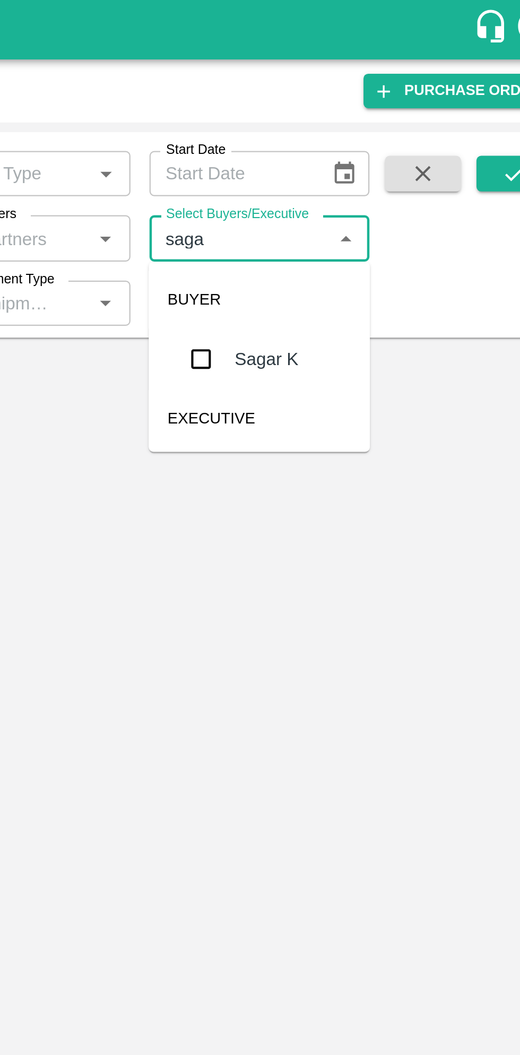
type input "sagar"
click at [353, 159] on input "checkbox" at bounding box center [352, 160] width 21 height 21
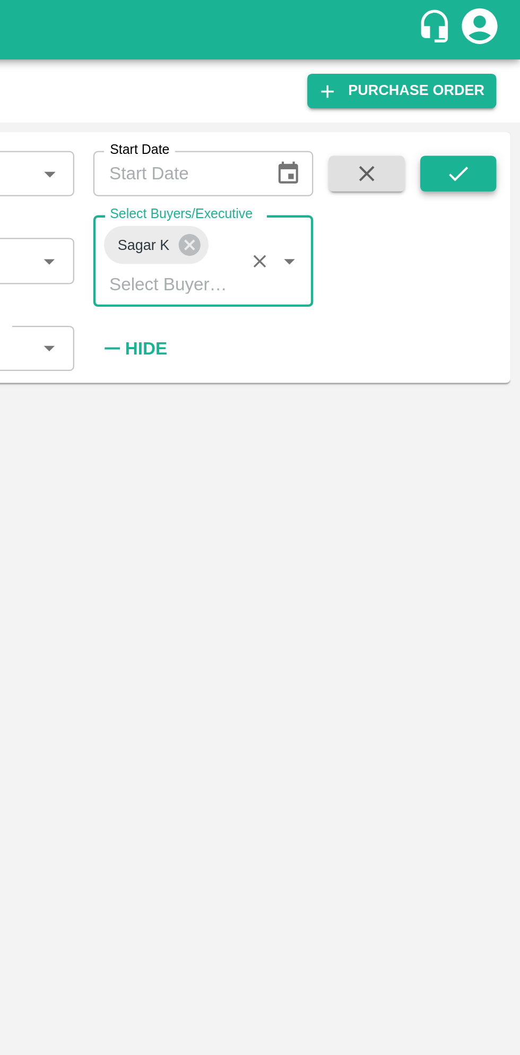
click at [495, 70] on button "submit" at bounding box center [493, 78] width 34 height 16
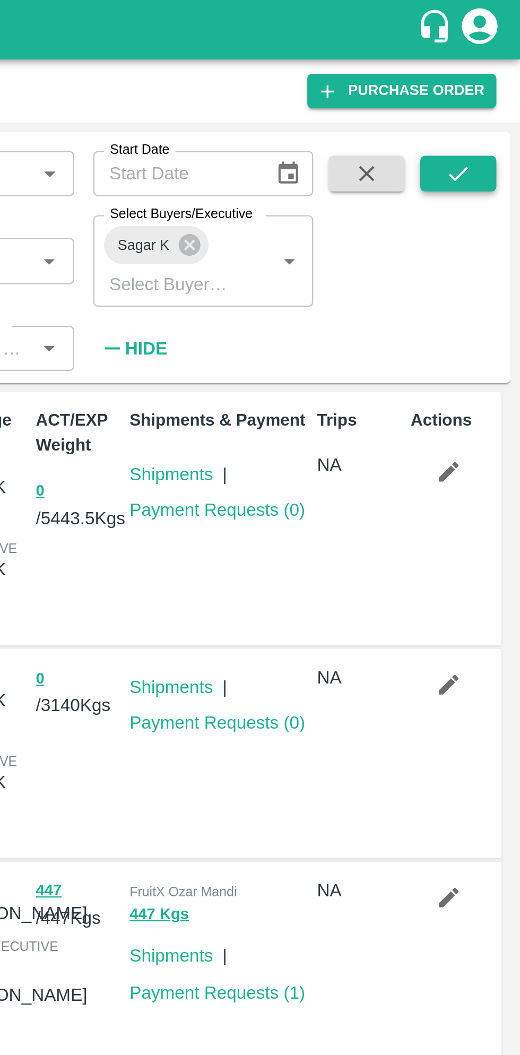
click at [492, 78] on icon "submit" at bounding box center [493, 78] width 12 height 12
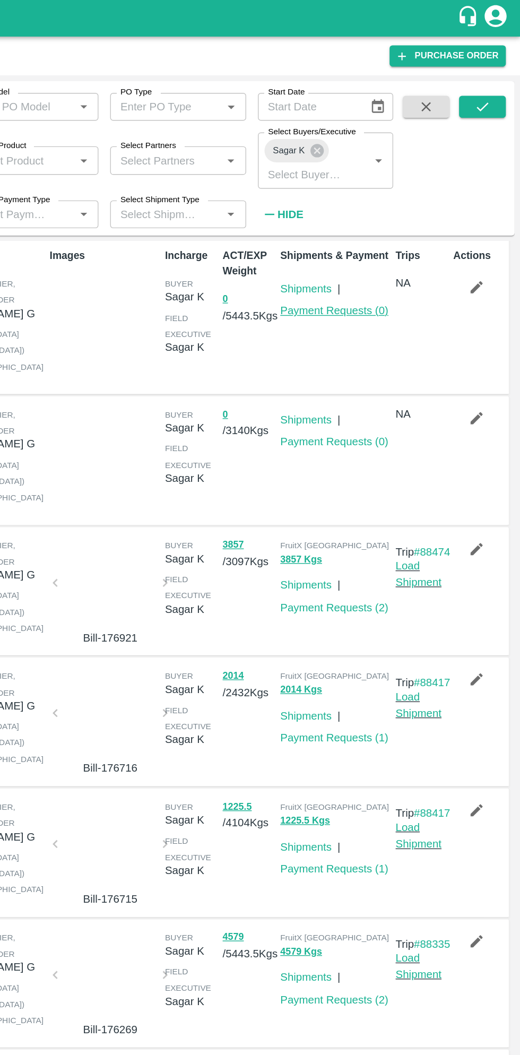
click at [397, 228] on link "Payment Requests ( 0 )" at bounding box center [385, 225] width 79 height 8
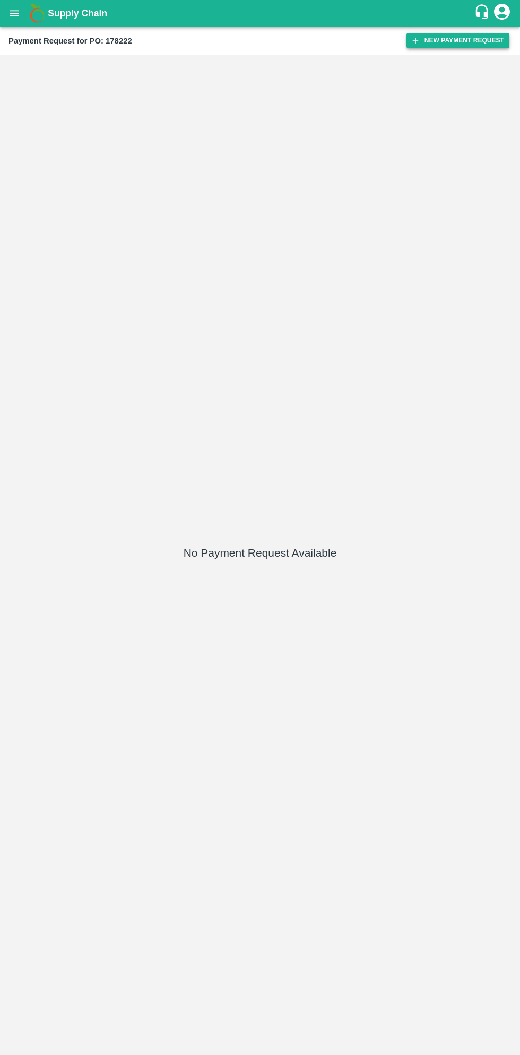
click at [459, 41] on button "New Payment Request" at bounding box center [458, 40] width 103 height 15
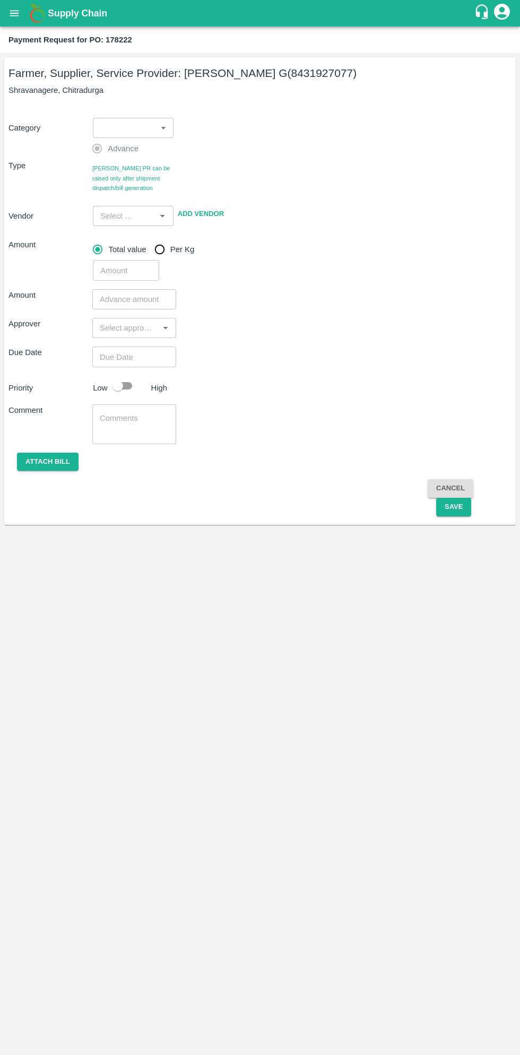
click at [125, 128] on body "Supply Chain Payment Request for PO: 178222 Farmer, Supplier, Service Provider:…" at bounding box center [260, 527] width 520 height 1055
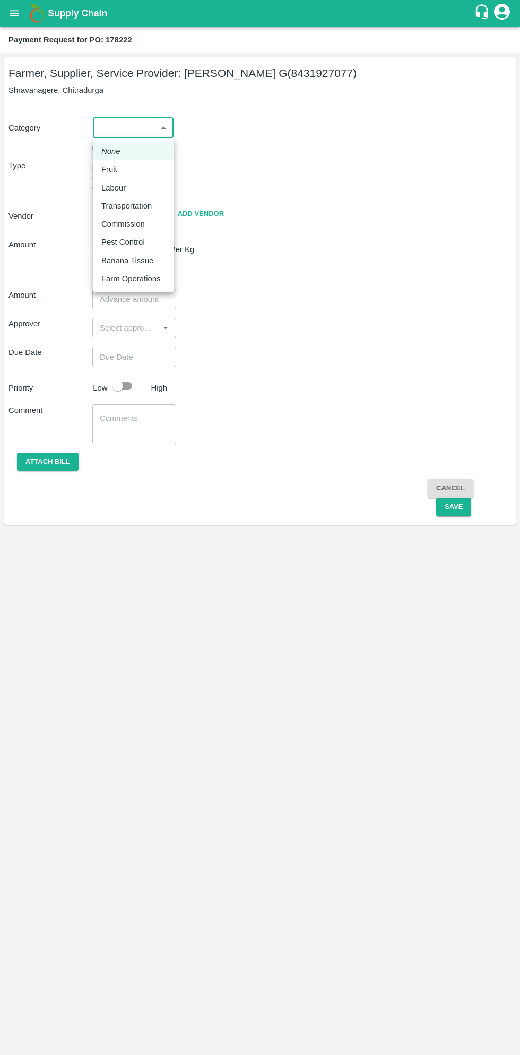
click at [114, 171] on p "Fruit" at bounding box center [109, 170] width 16 height 12
type input "1"
type input "[PERSON_NAME] G - 8431927077(Farmer, Supplier, Service Provider)"
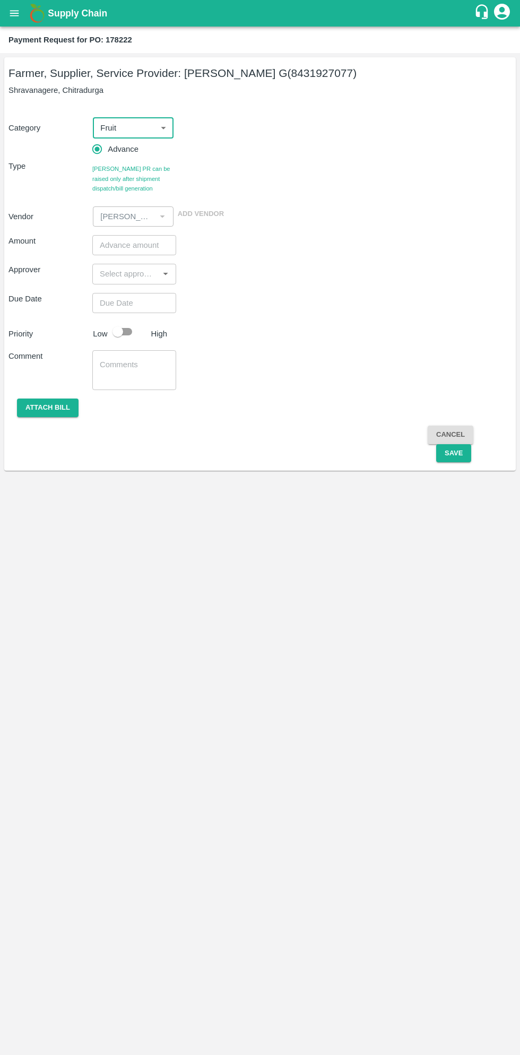
click at [132, 243] on input "number" at bounding box center [134, 245] width 84 height 20
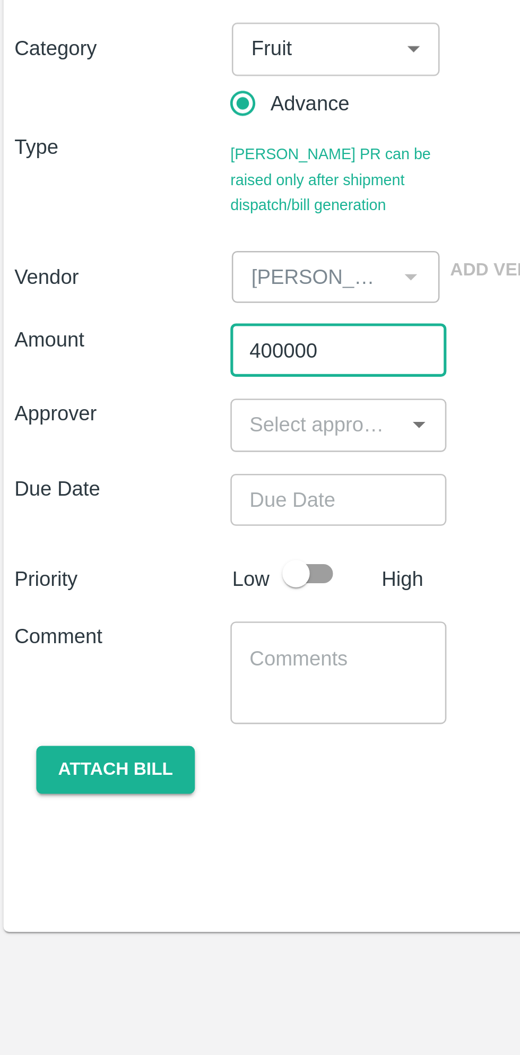
type input "400000"
click at [122, 276] on input "input" at bounding box center [126, 274] width 60 height 14
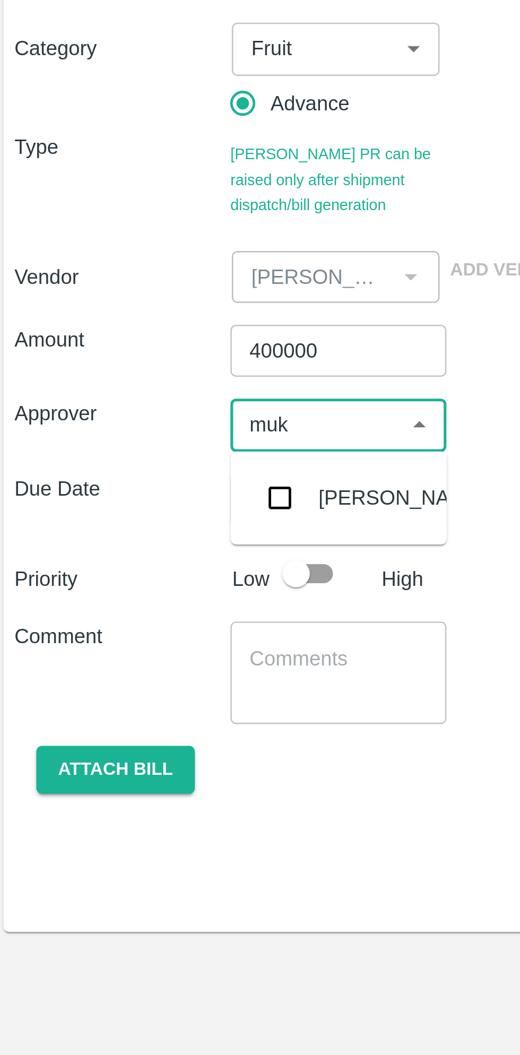
type input "muku"
click at [109, 302] on input "checkbox" at bounding box center [111, 302] width 21 height 21
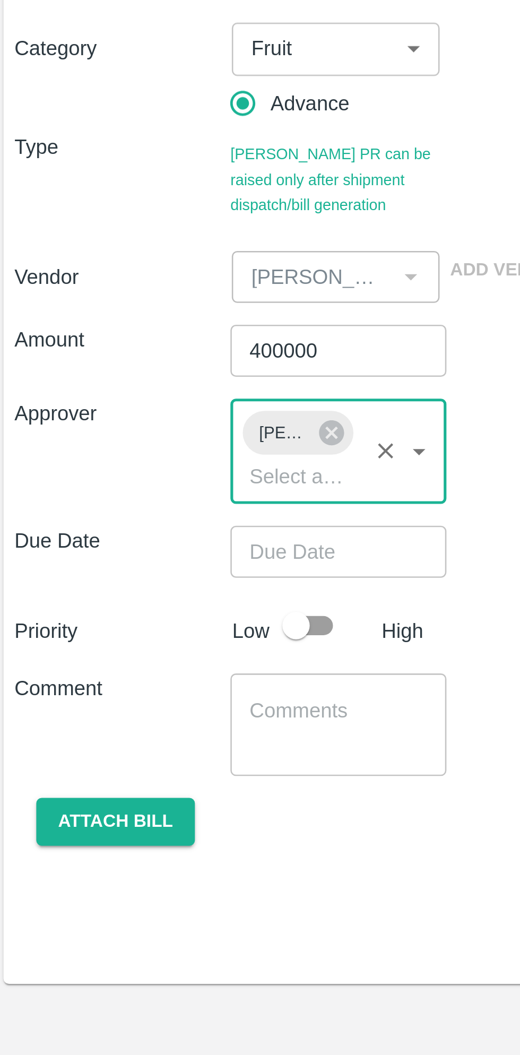
click at [135, 325] on input "Choose date" at bounding box center [130, 323] width 76 height 20
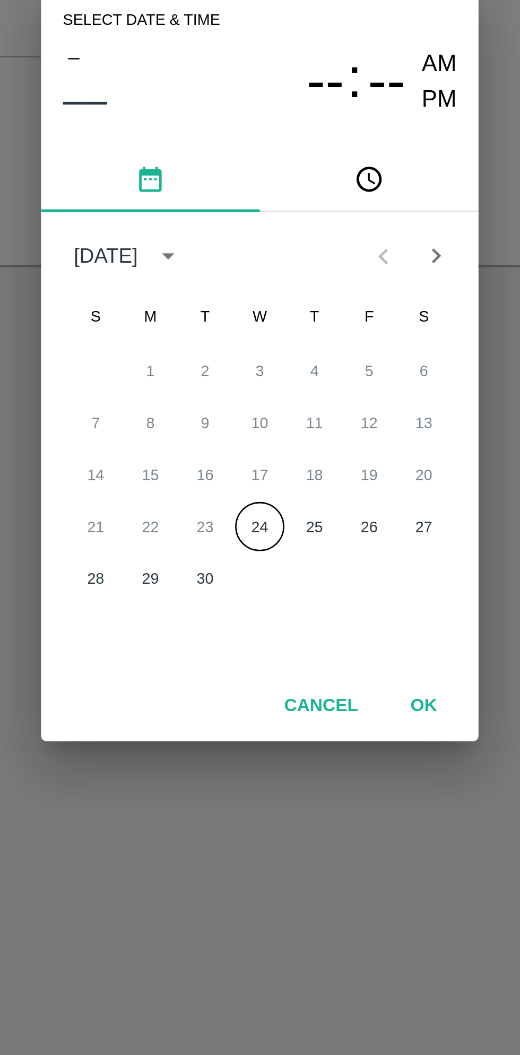
click at [259, 593] on button "24" at bounding box center [260, 592] width 19 height 19
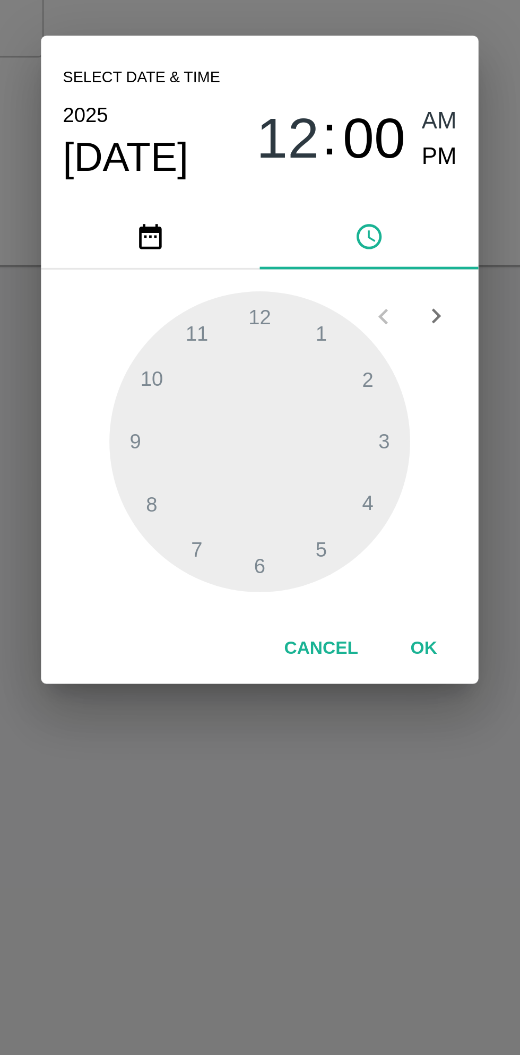
click at [324, 452] on span "PM" at bounding box center [330, 449] width 14 height 14
click at [262, 511] on div at bounding box center [260, 559] width 117 height 117
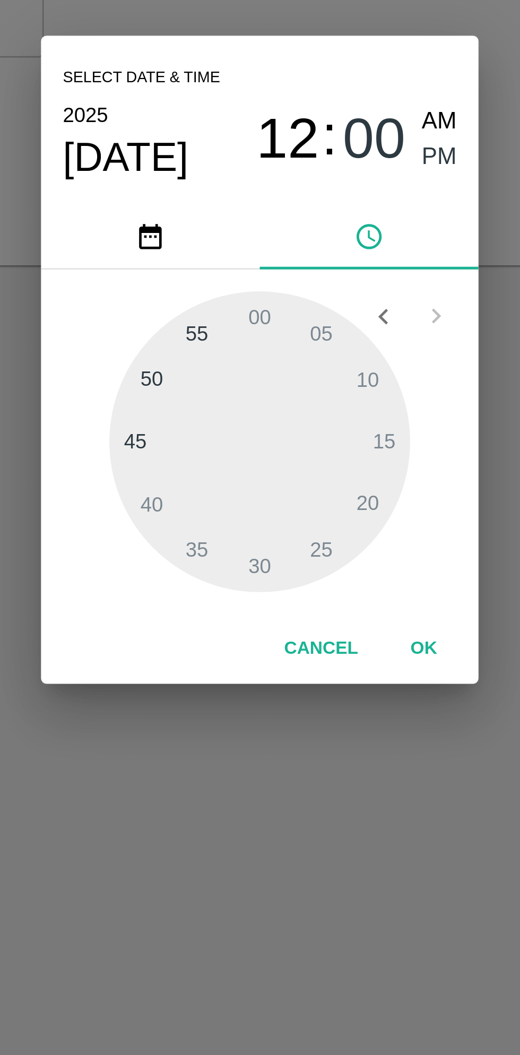
click at [236, 519] on div at bounding box center [260, 559] width 117 height 117
type input "[DATE] 12:55 PM"
click at [328, 643] on button "OK" at bounding box center [324, 640] width 34 height 19
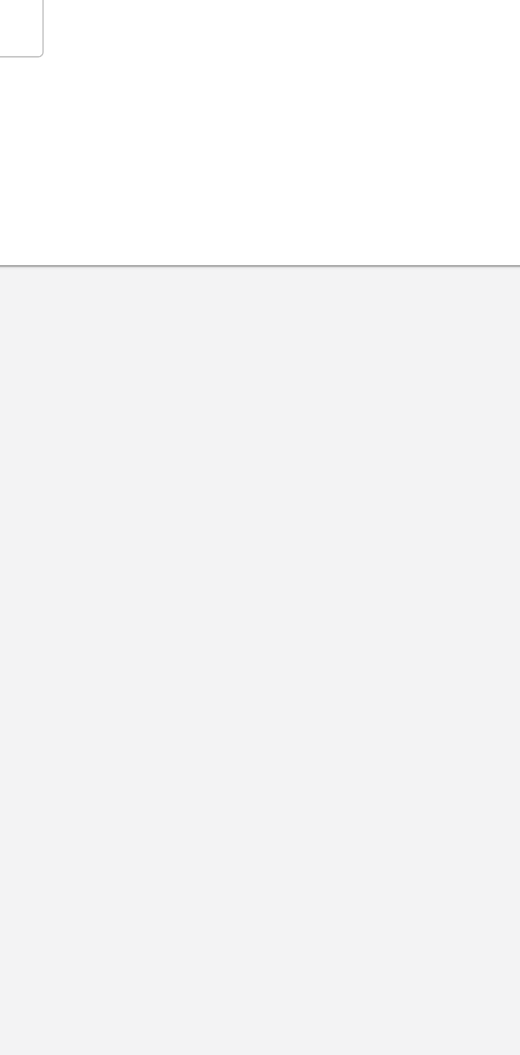
scroll to position [0, 8]
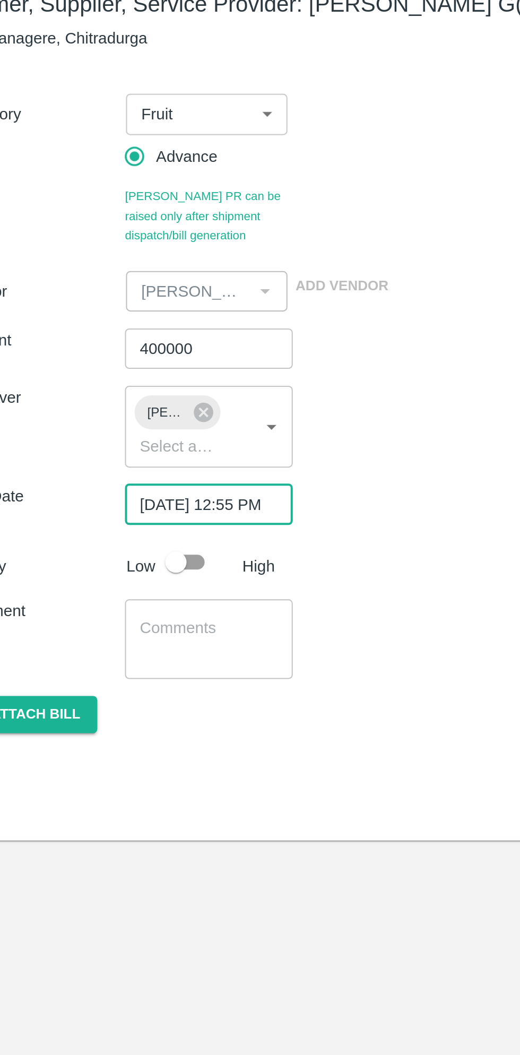
click at [121, 349] on input "checkbox" at bounding box center [118, 352] width 61 height 20
checkbox input "true"
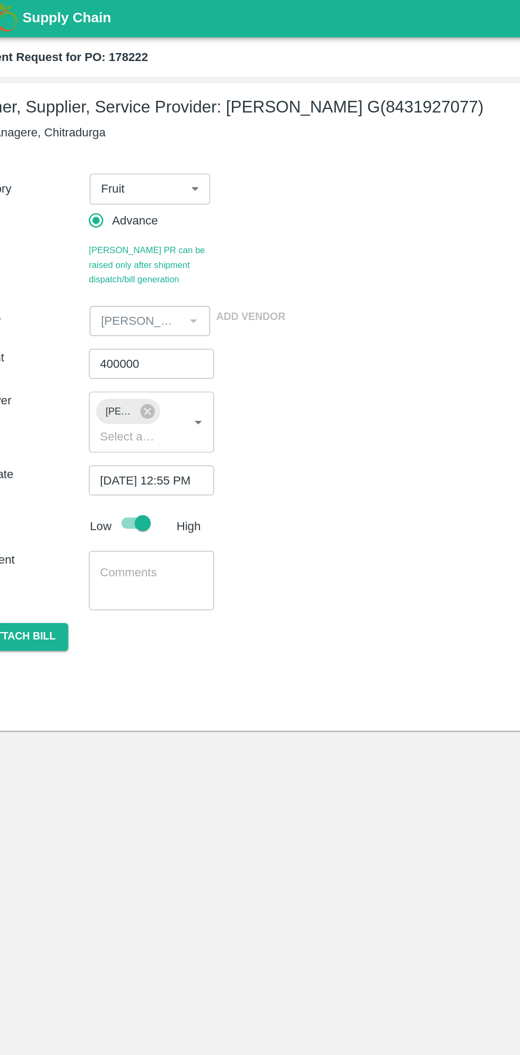
scroll to position [0, 0]
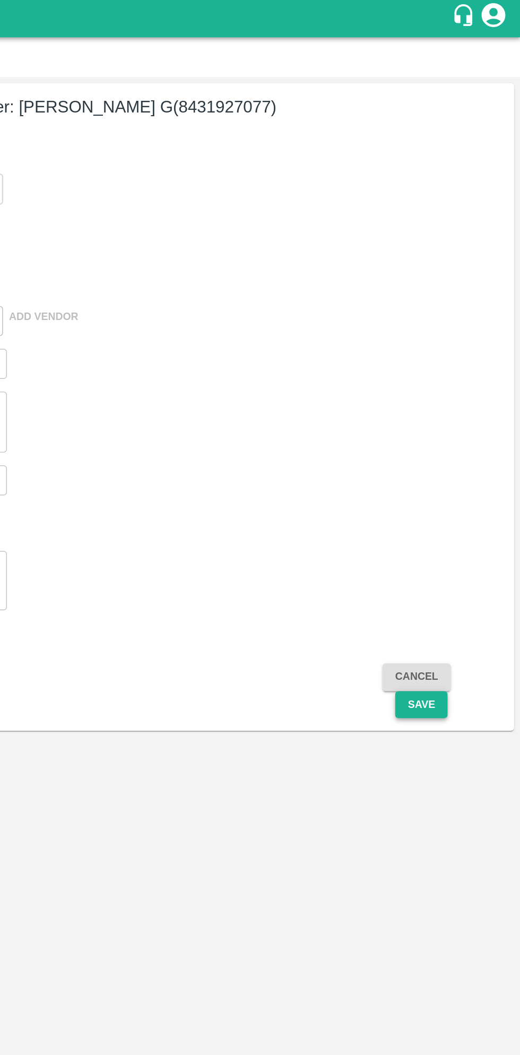
click at [462, 475] on button "Save" at bounding box center [453, 473] width 35 height 19
